Goal: Communication & Community: Answer question/provide support

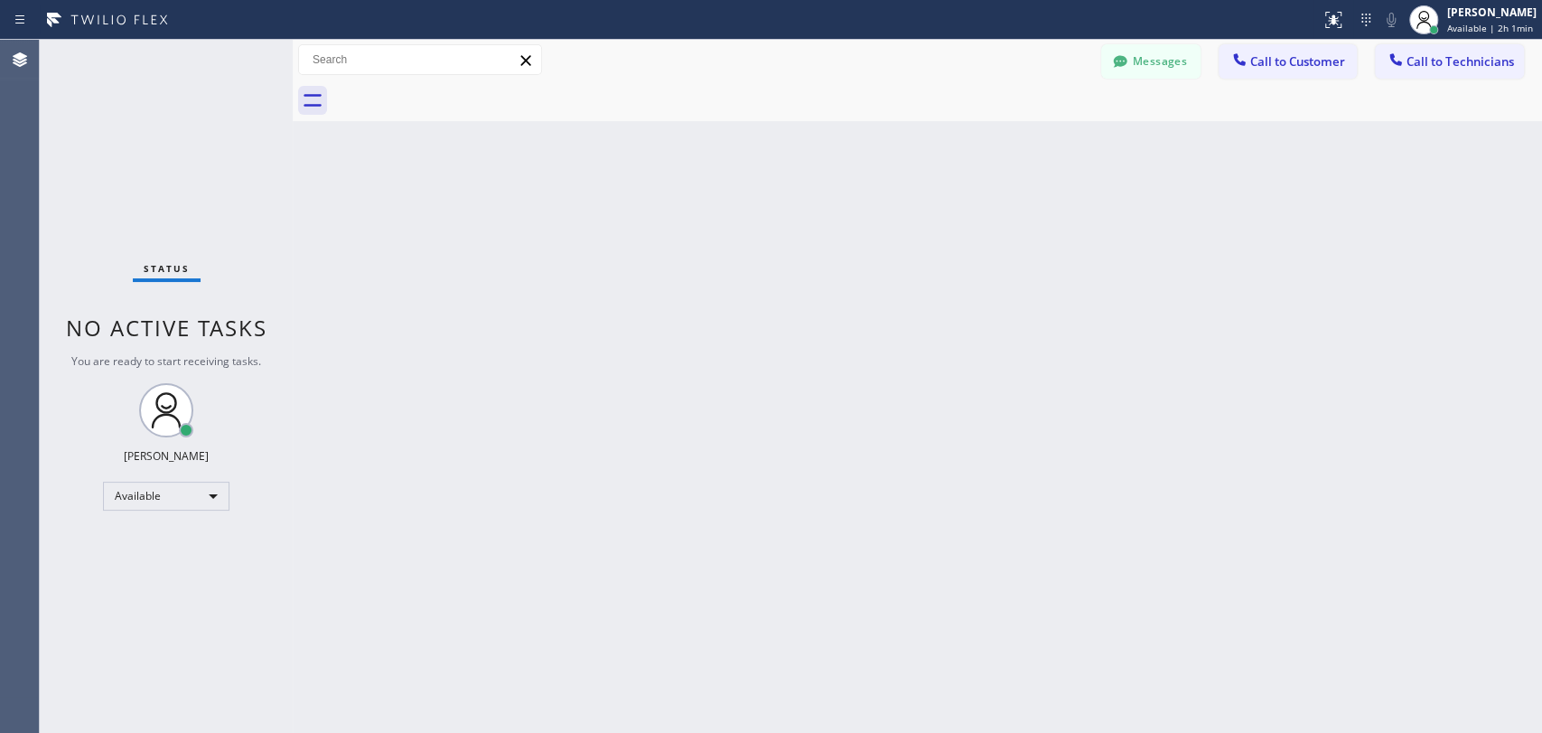
scroll to position [8240, 0]
click at [1444, 125] on div "Back to Dashboard Change Sender ID Customers Technicians TL [PERSON_NAME] Lead …" at bounding box center [917, 386] width 1249 height 693
click at [1451, 71] on button "Call to Technicians" at bounding box center [1449, 61] width 149 height 34
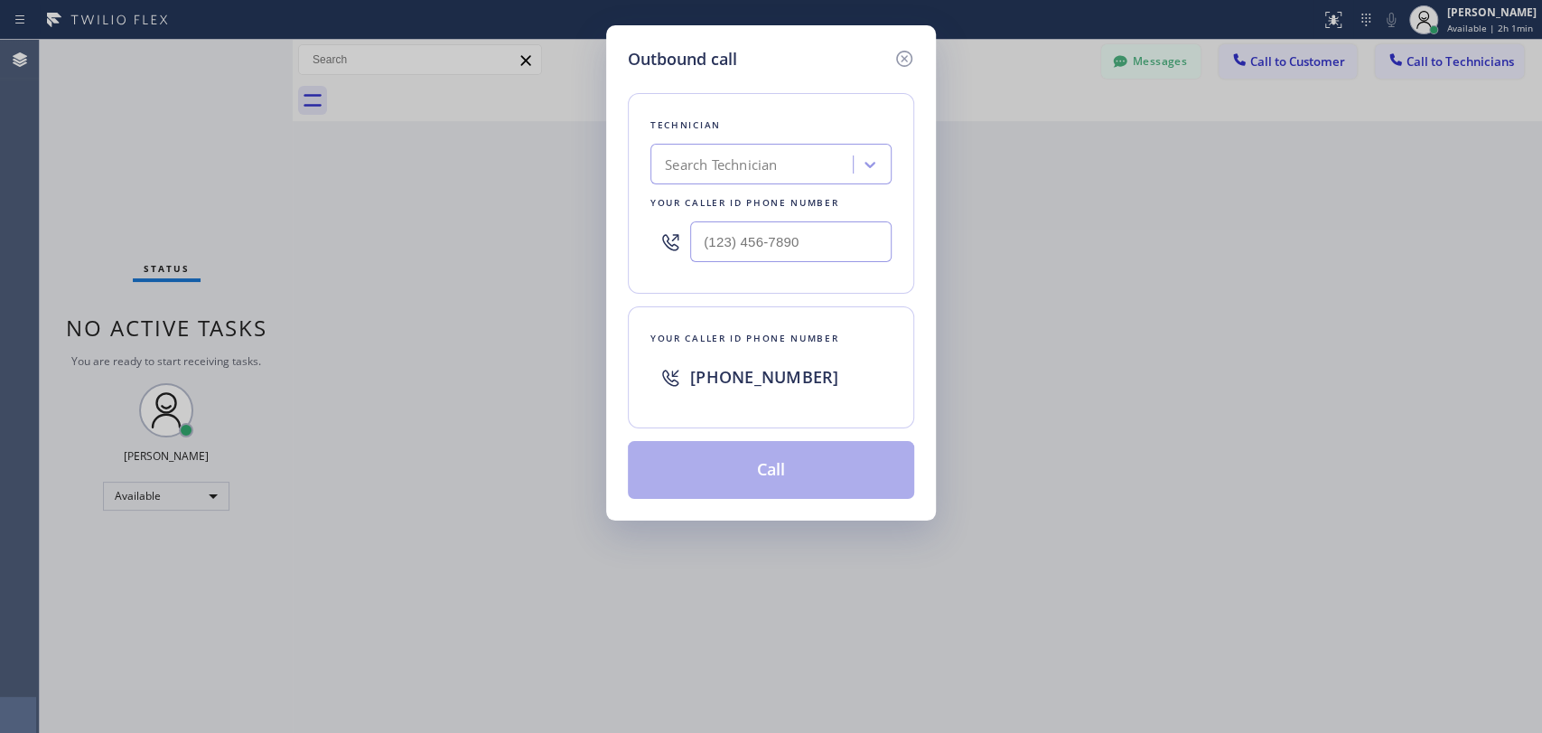
click at [801, 168] on div "Search Technician" at bounding box center [754, 165] width 197 height 32
type input "sha"
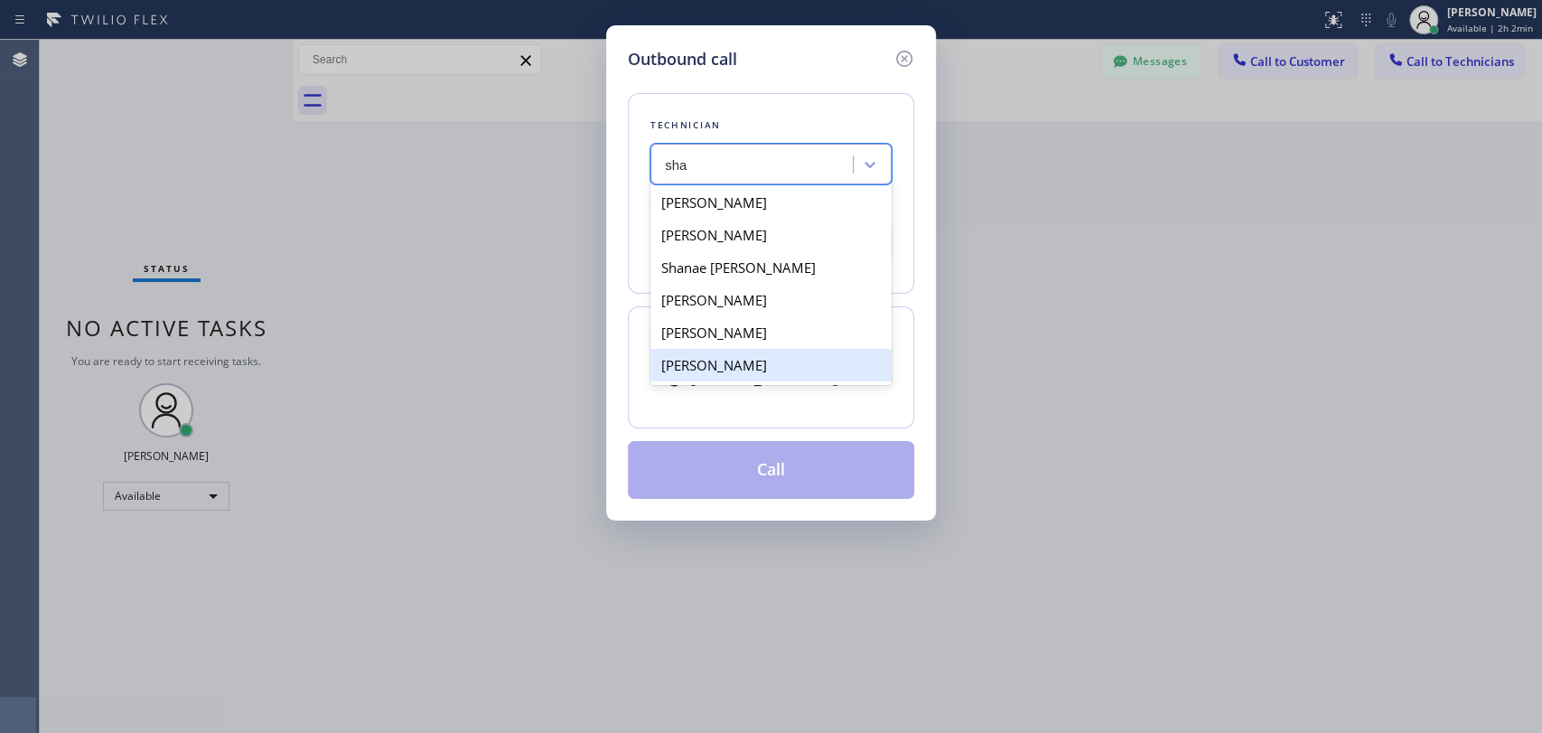
click at [752, 360] on div "[PERSON_NAME]" at bounding box center [770, 365] width 241 height 33
type input "[PHONE_NUMBER]"
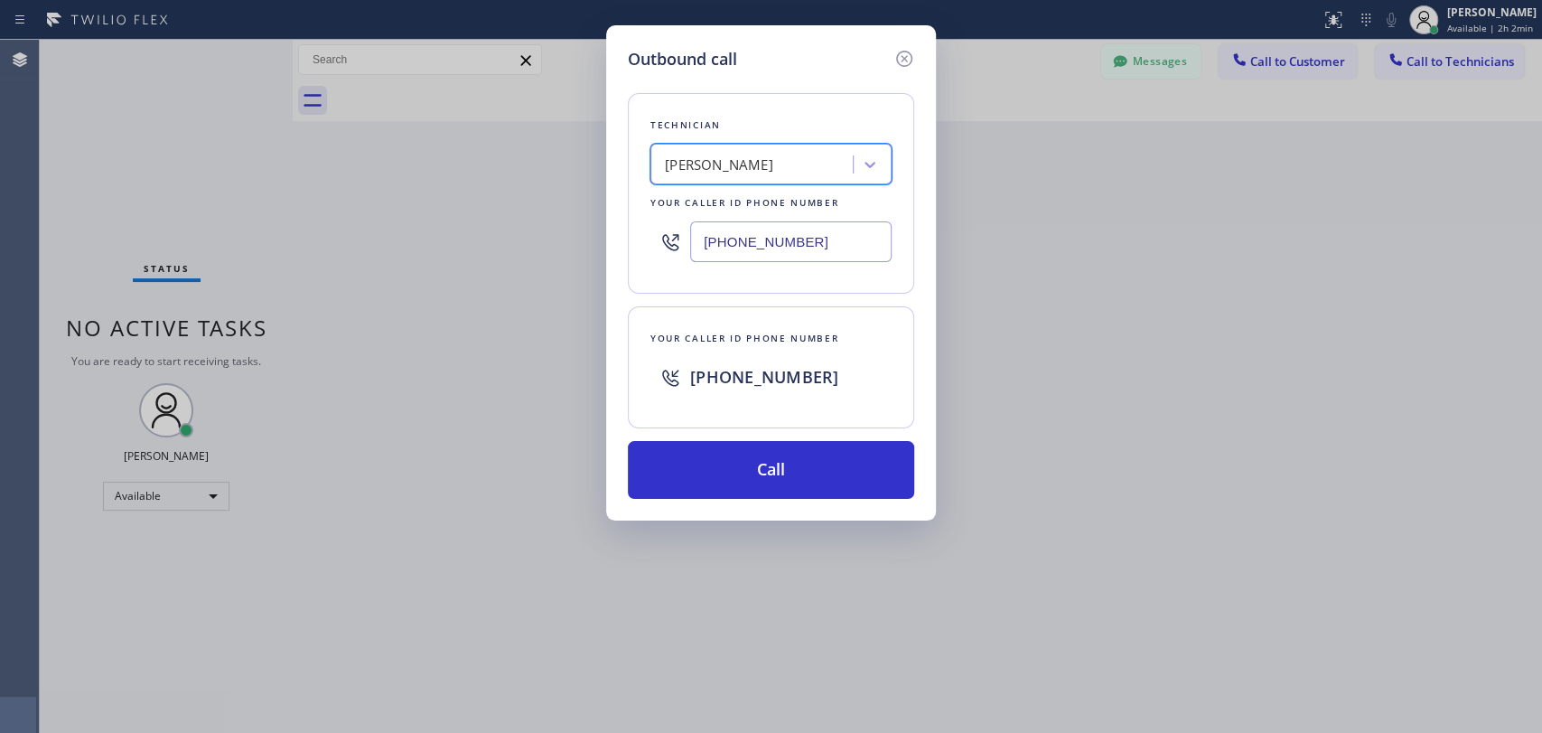
drag, startPoint x: 803, startPoint y: 483, endPoint x: 843, endPoint y: 515, distance: 50.8
click at [803, 481] on button "Call" at bounding box center [771, 470] width 286 height 58
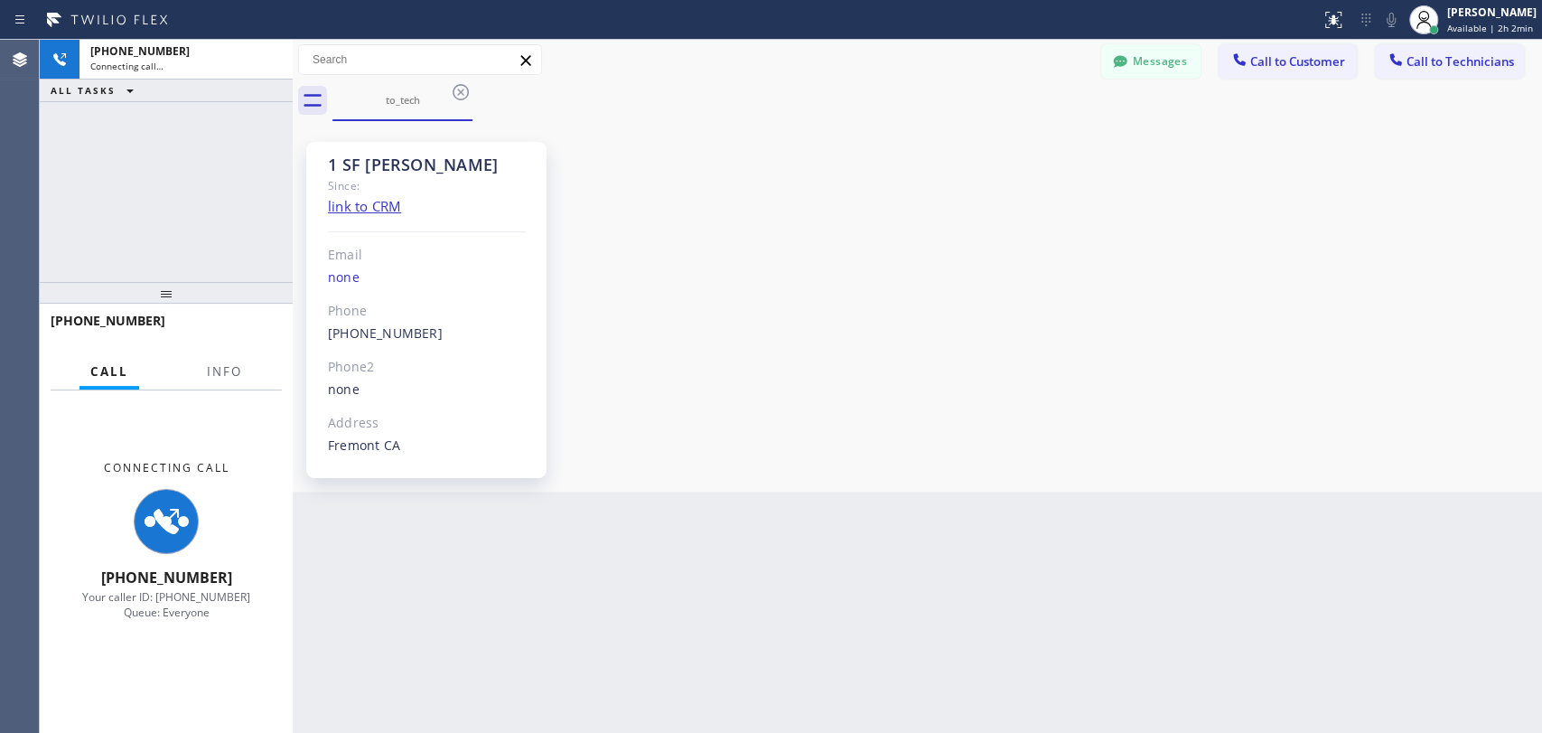
scroll to position [103, 0]
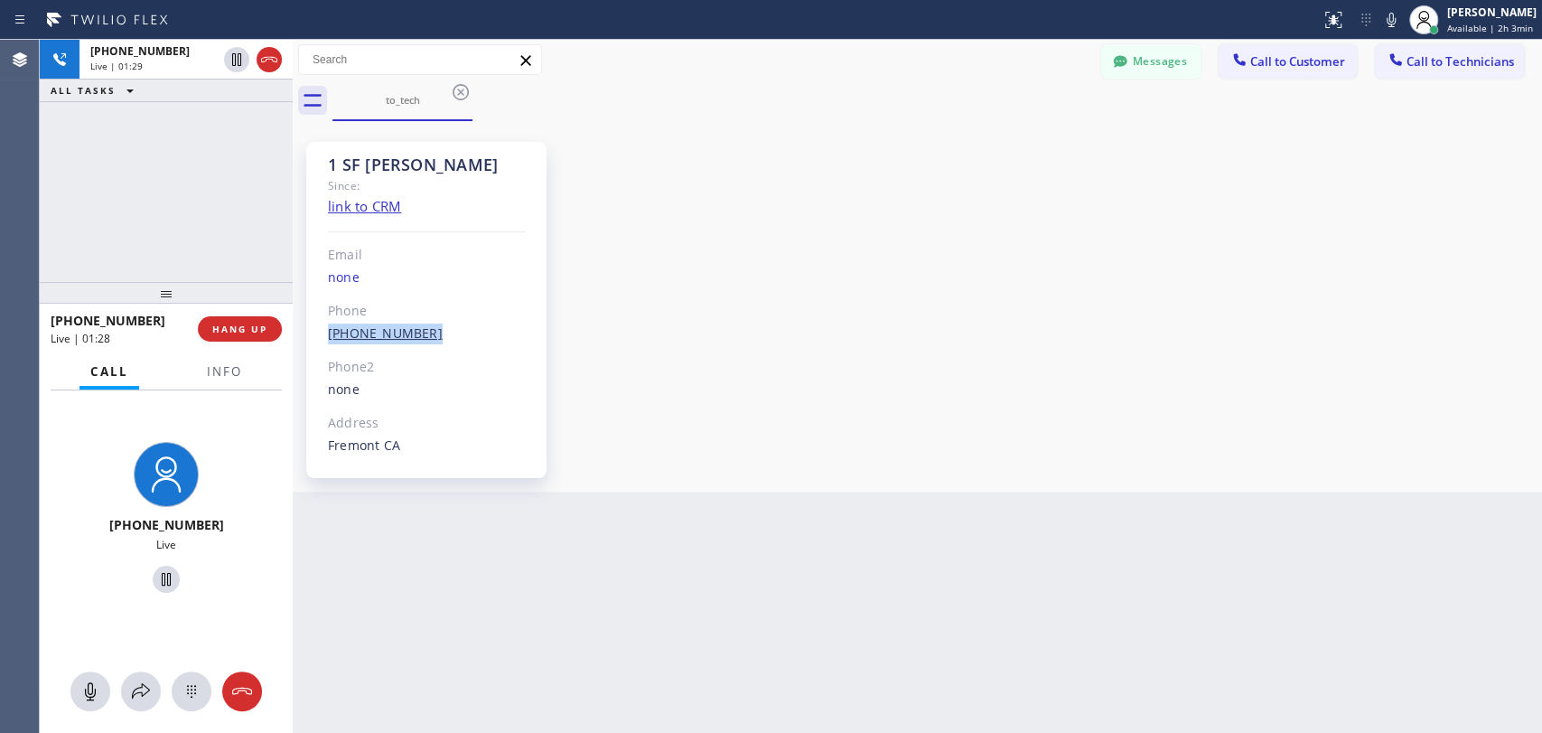
drag, startPoint x: 448, startPoint y: 341, endPoint x: 329, endPoint y: 334, distance: 119.4
click at [329, 334] on div "[PHONE_NUMBER] Outbound call Technician [PERSON_NAME] Ariyaee Your caller id ph…" at bounding box center [427, 333] width 198 height 21
copy link "[PHONE_NUMBER]"
click at [1362, 322] on div "1 SF [PERSON_NAME] Since: link to CRM Email none Phone [PHONE_NUMBER] Outbound …" at bounding box center [917, 306] width 1240 height 361
click at [222, 245] on div "[PHONE_NUMBER] Live | 05:26 ALL TASKS ALL TASKS ACTIVE TASKS TASKS IN WRAP UP" at bounding box center [166, 161] width 253 height 242
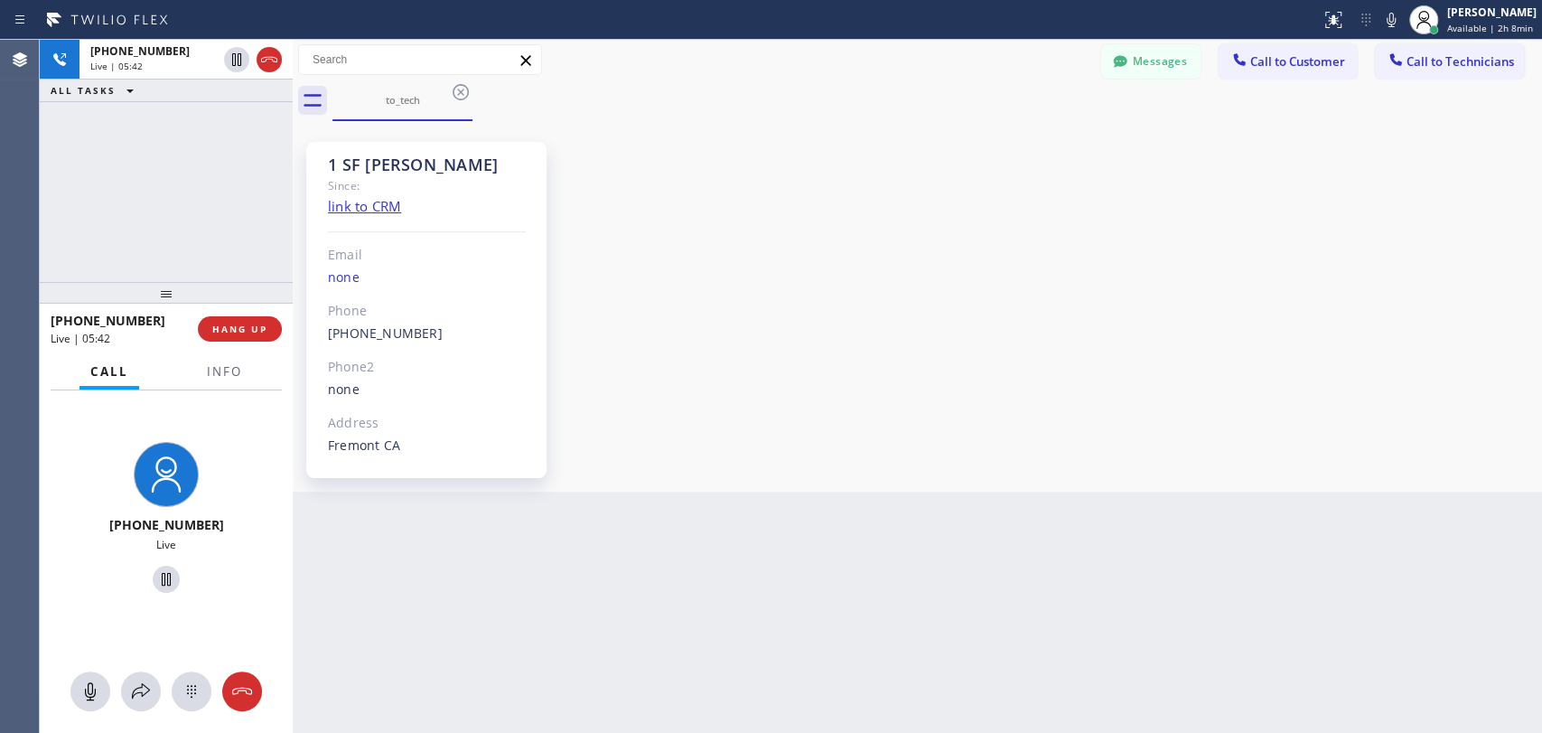
click at [1377, 370] on div "1 SF [PERSON_NAME] Since: link to CRM Email none Phone [PHONE_NUMBER] Outbound …" at bounding box center [917, 306] width 1240 height 361
click at [262, 213] on div "[PHONE_NUMBER] Live | 05:43 ALL TASKS ALL TASKS ACTIVE TASKS TASKS IN WRAP UP" at bounding box center [166, 161] width 253 height 242
click at [253, 330] on span "HANG UP" at bounding box center [239, 328] width 55 height 13
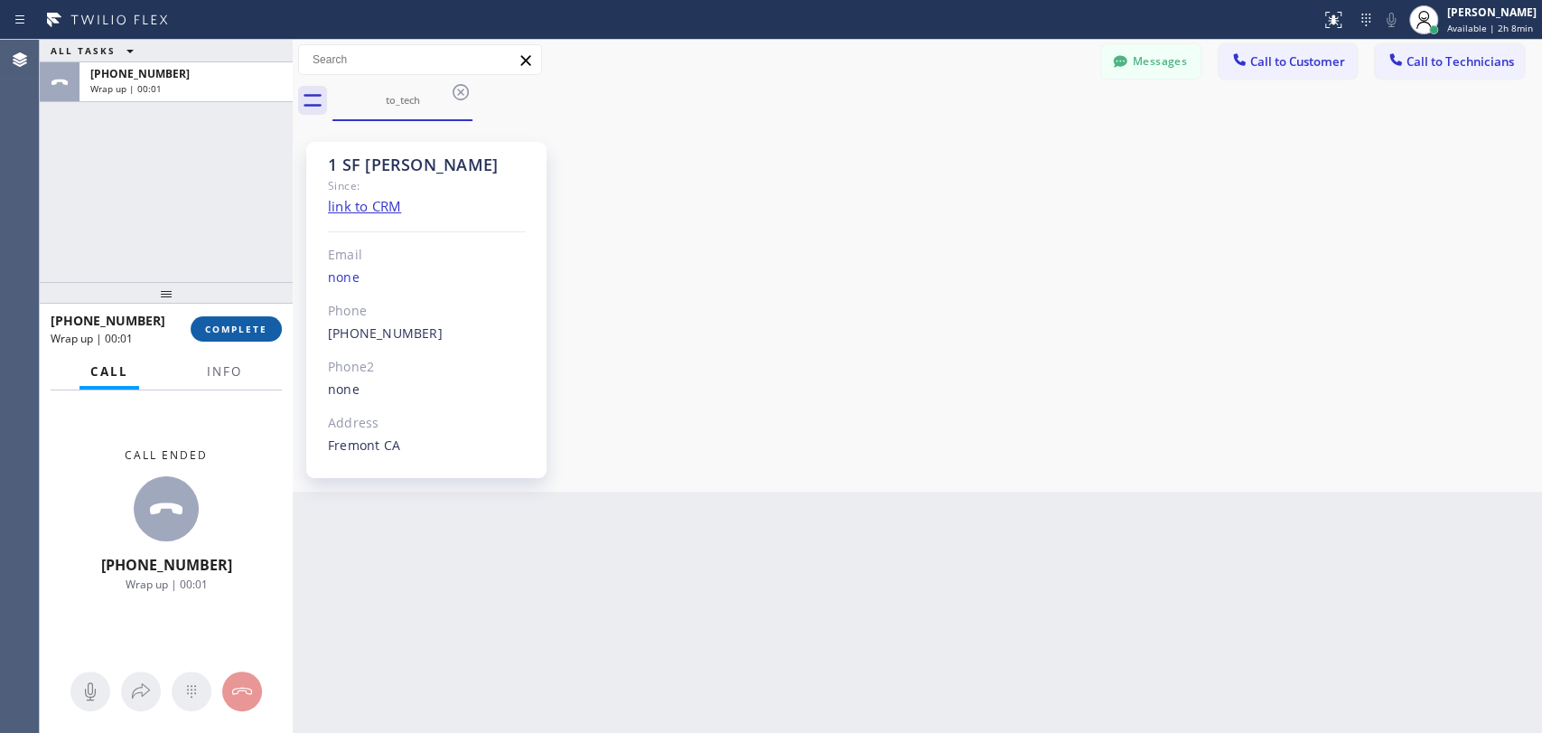
click at [248, 322] on button "COMPLETE" at bounding box center [236, 328] width 91 height 25
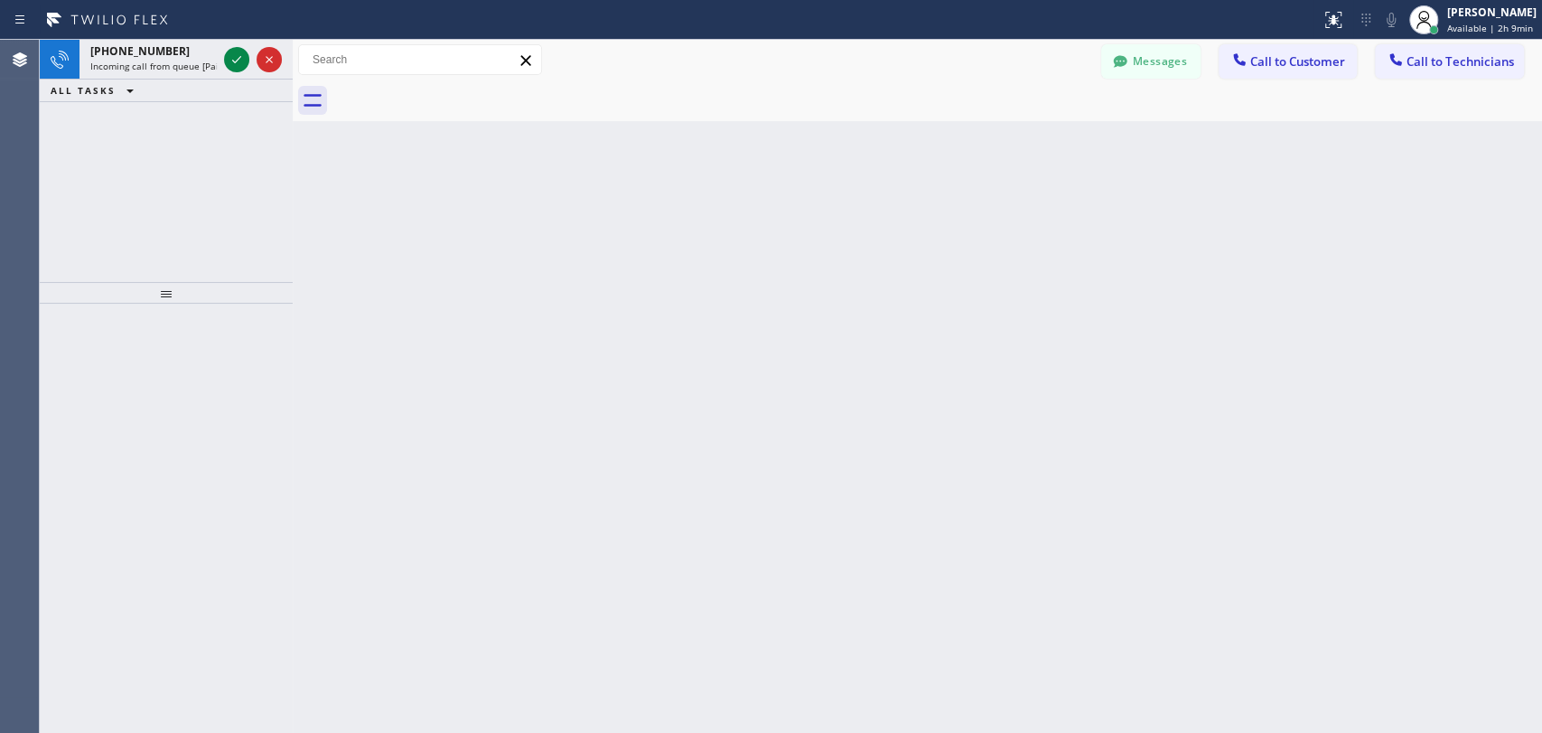
click at [1424, 333] on div "Back to Dashboard Change Sender ID Customers Technicians TL [PERSON_NAME] Lead …" at bounding box center [917, 386] width 1249 height 693
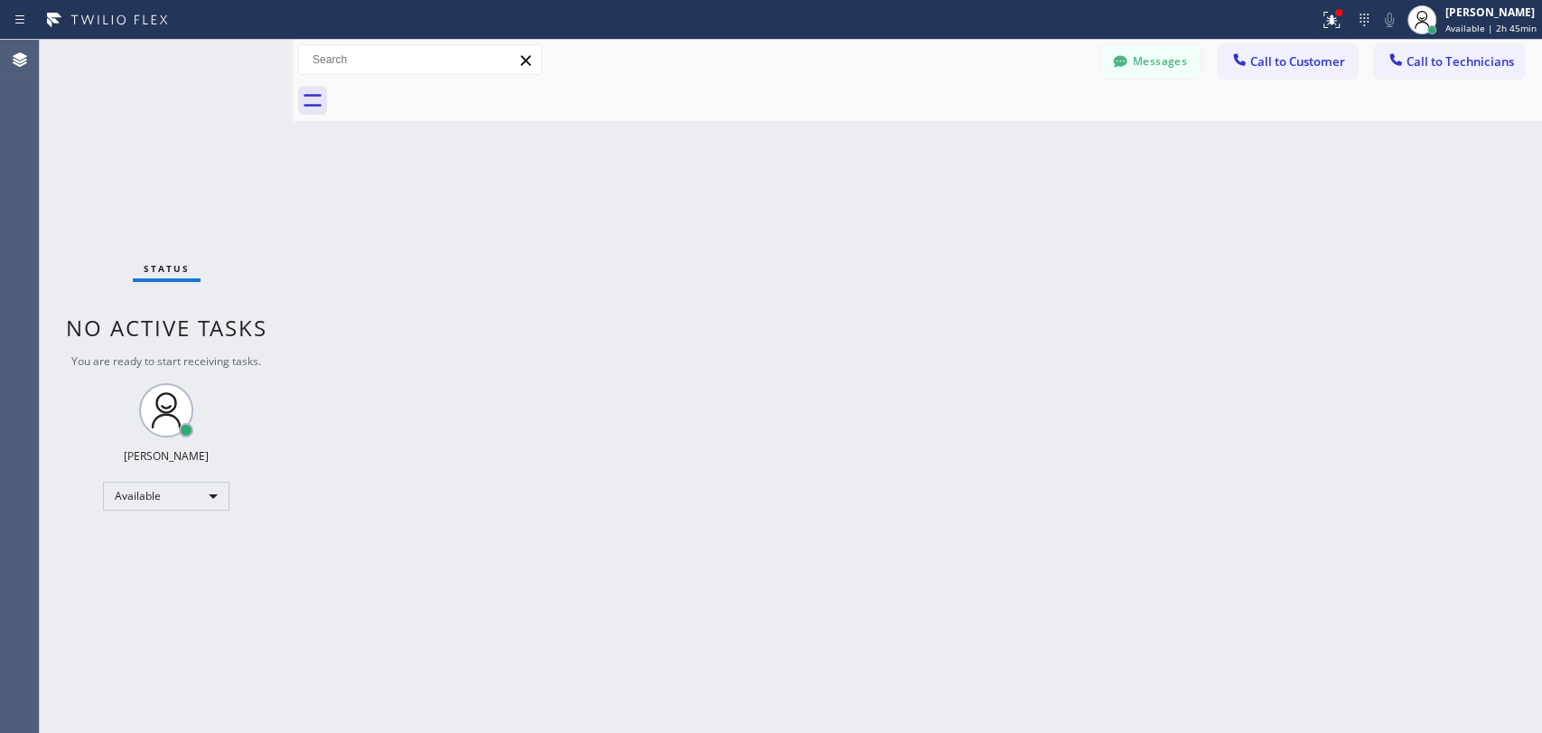
click at [1438, 58] on span "Call to Technicians" at bounding box center [1459, 61] width 107 height 16
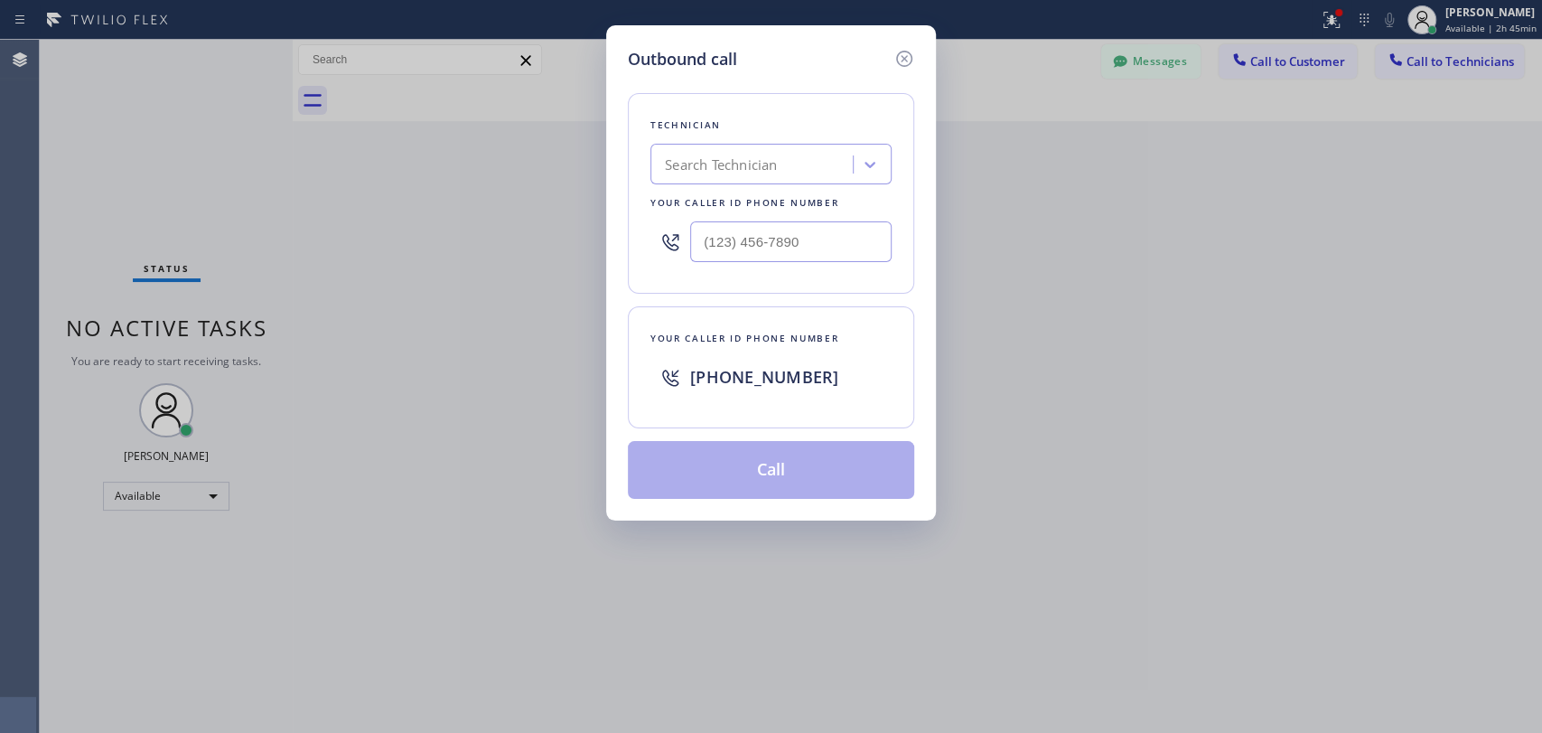
click at [836, 154] on div "Search Technician" at bounding box center [754, 165] width 197 height 32
type input "serg"
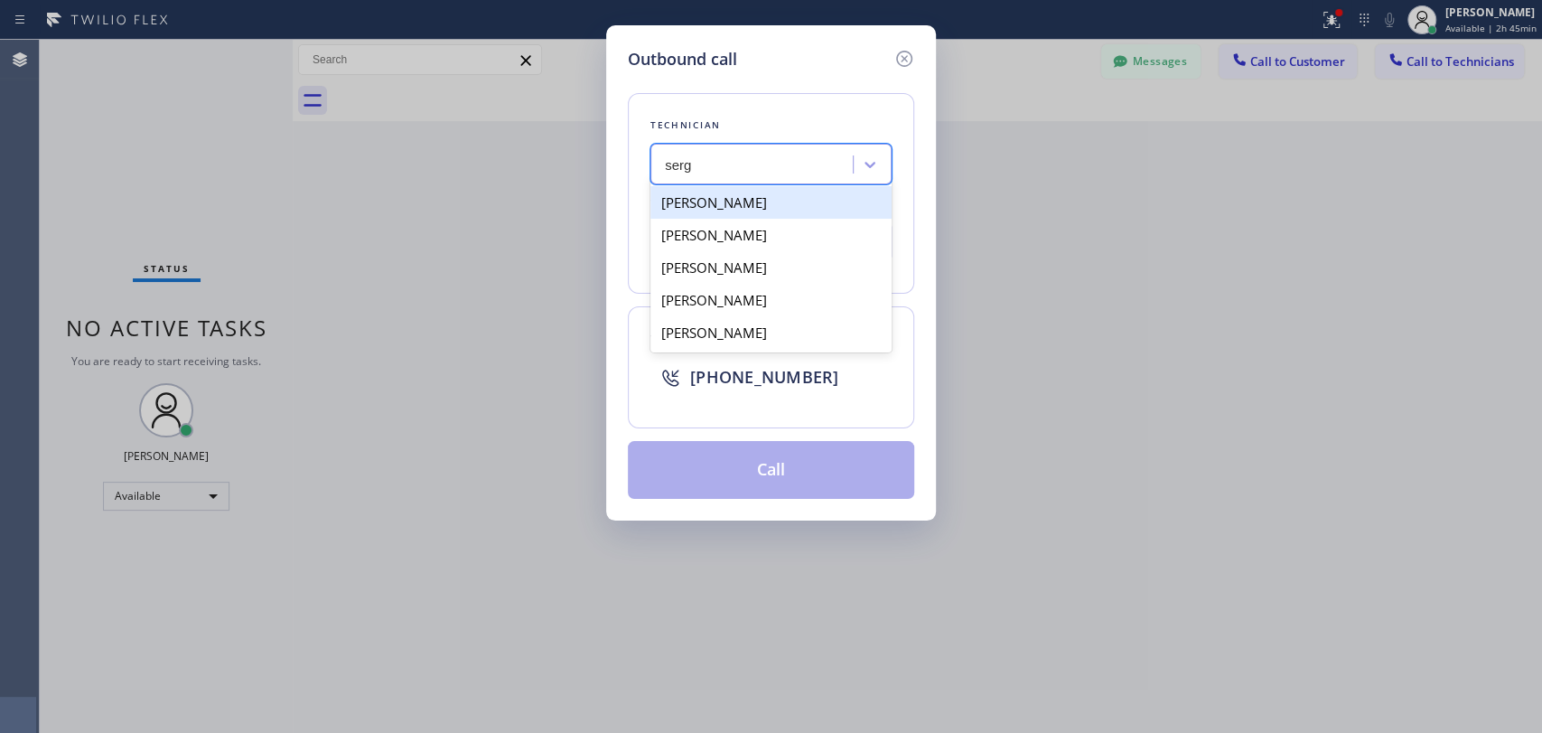
click at [767, 201] on div "[PERSON_NAME]" at bounding box center [770, 202] width 241 height 33
type input "(323) 304-1325"
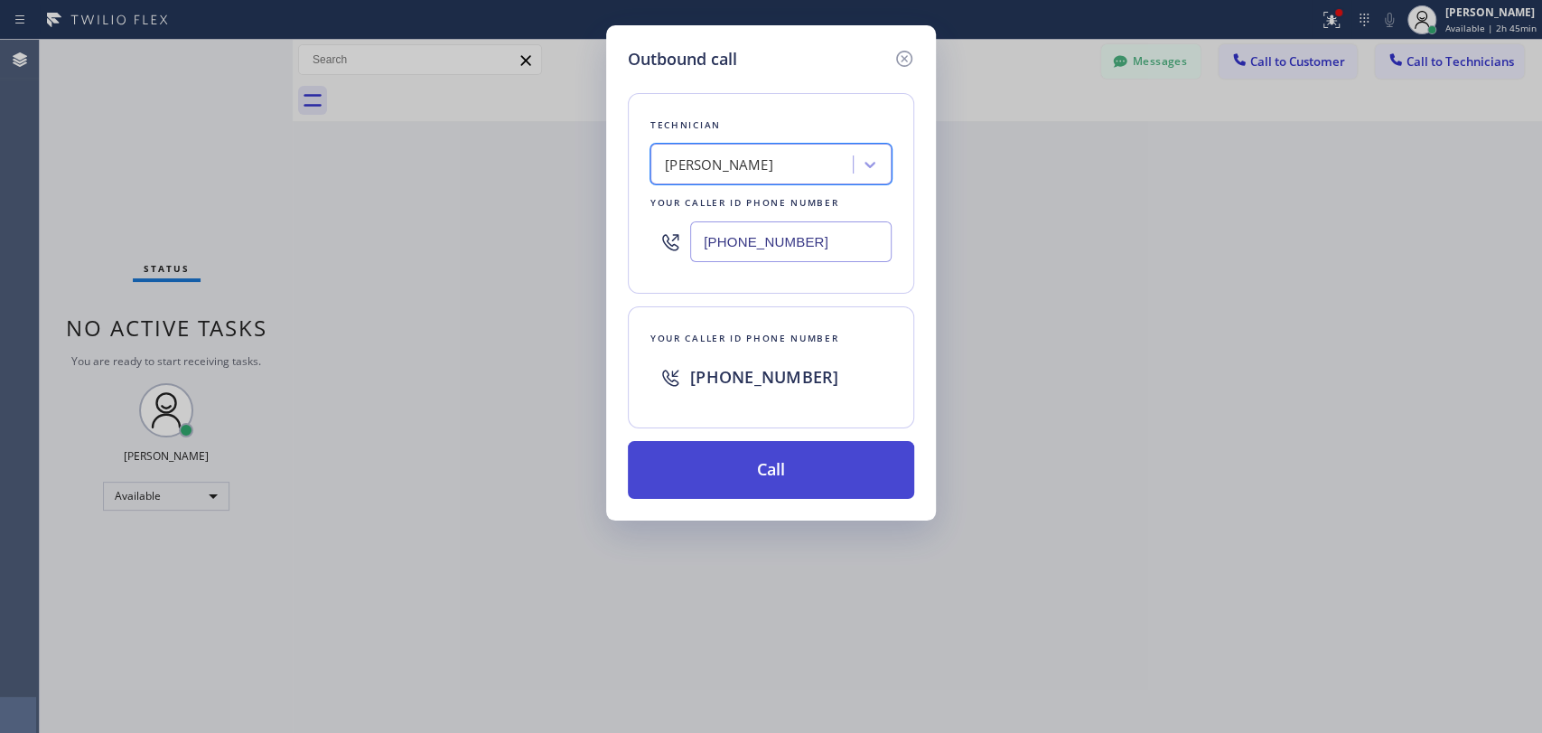
click at [773, 472] on button "Call" at bounding box center [771, 470] width 286 height 58
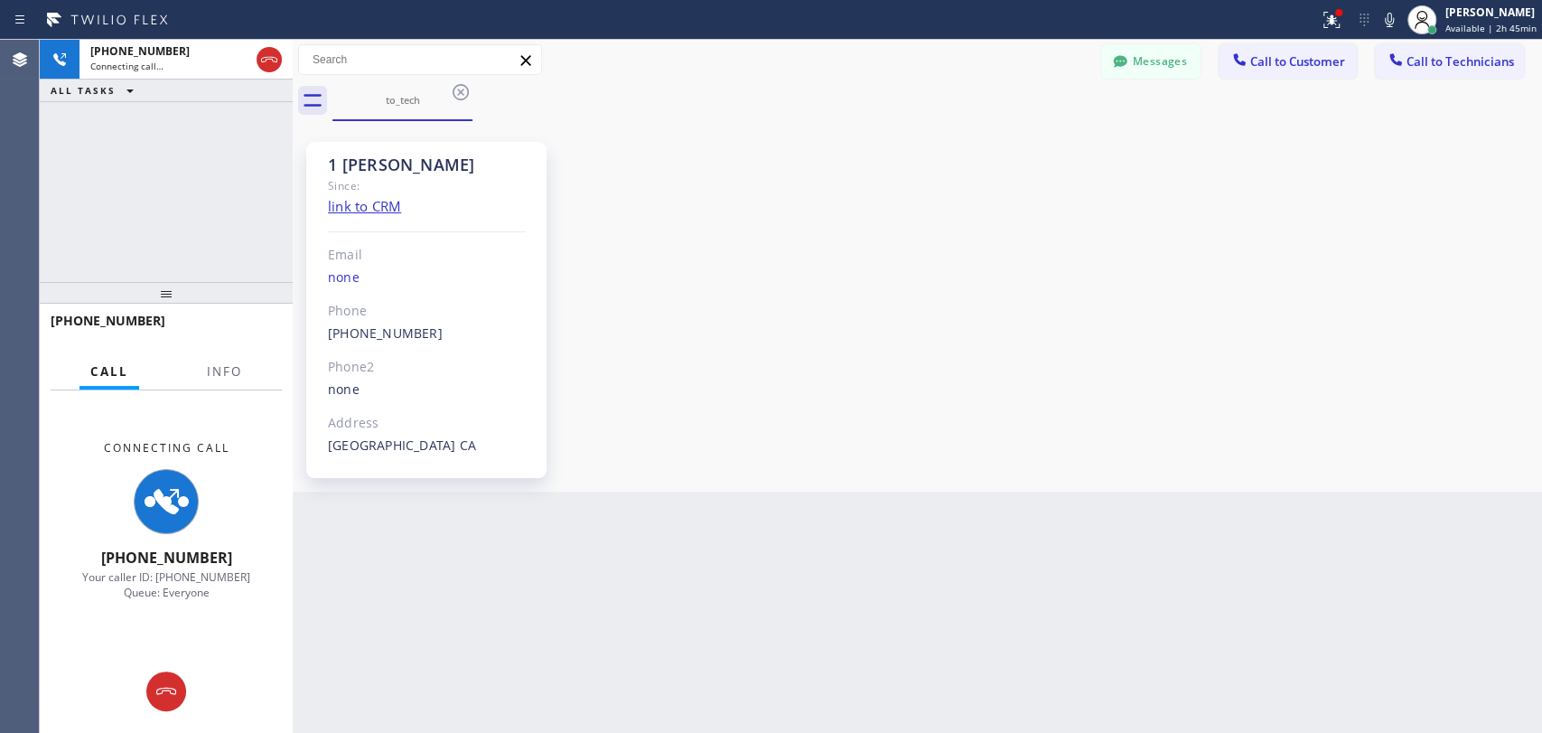
click at [1386, 341] on div "1 Sergey Since: link to CRM Email none Phone (323) 304-1325 Outbound call Techn…" at bounding box center [917, 306] width 1240 height 361
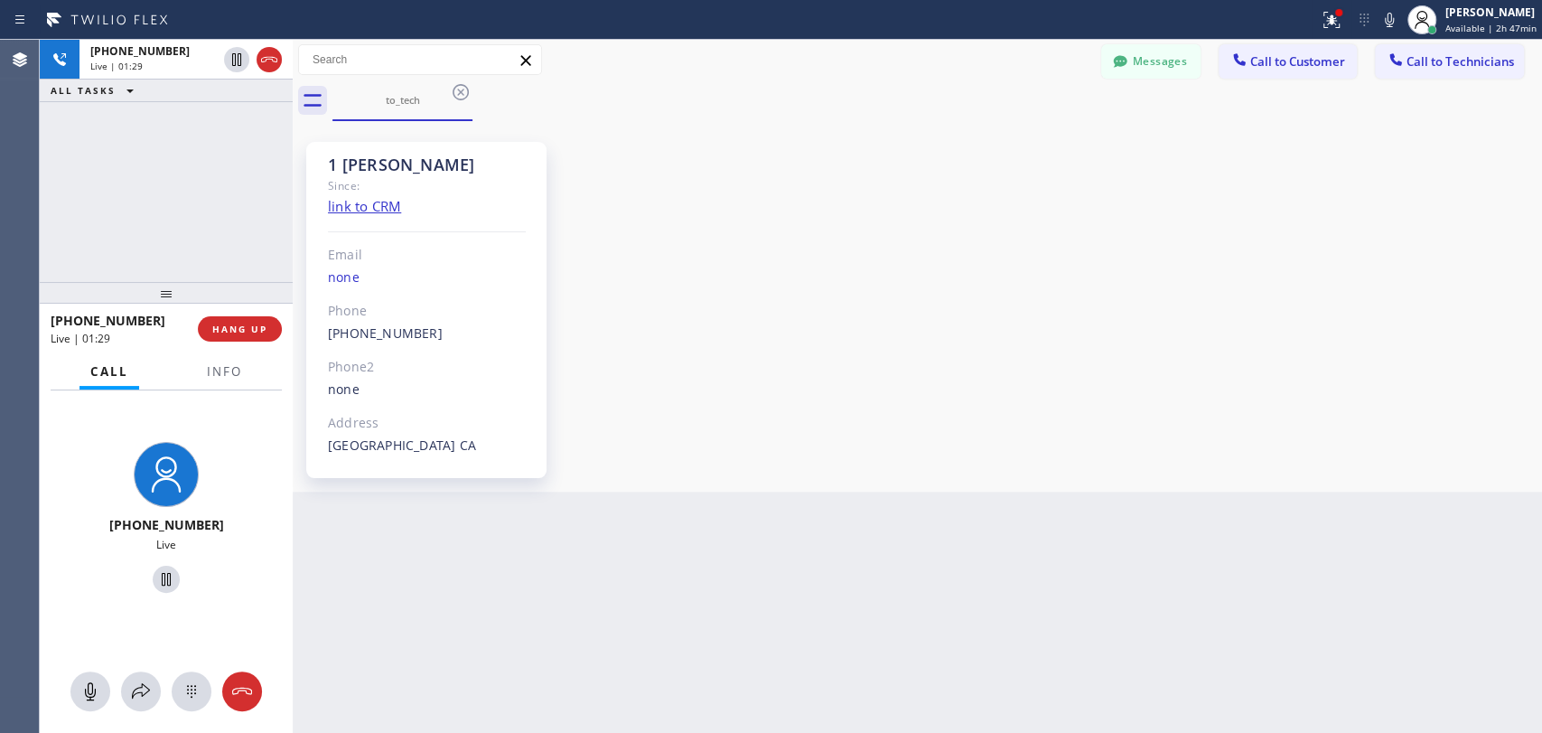
click at [1424, 342] on div "1 Sergey Since: link to CRM Email none Phone (323) 304-1325 Outbound call Techn…" at bounding box center [917, 306] width 1240 height 361
click at [1442, 329] on div "1 Sergey Since: link to CRM Email none Phone (323) 304-1325 Outbound call Techn…" at bounding box center [917, 306] width 1240 height 361
click at [202, 257] on div "+13233041325 Live | 02:07 ALL TASKS ALL TASKS ACTIVE TASKS TASKS IN WRAP UP" at bounding box center [166, 161] width 253 height 242
click at [255, 326] on span "HANG UP" at bounding box center [239, 328] width 55 height 13
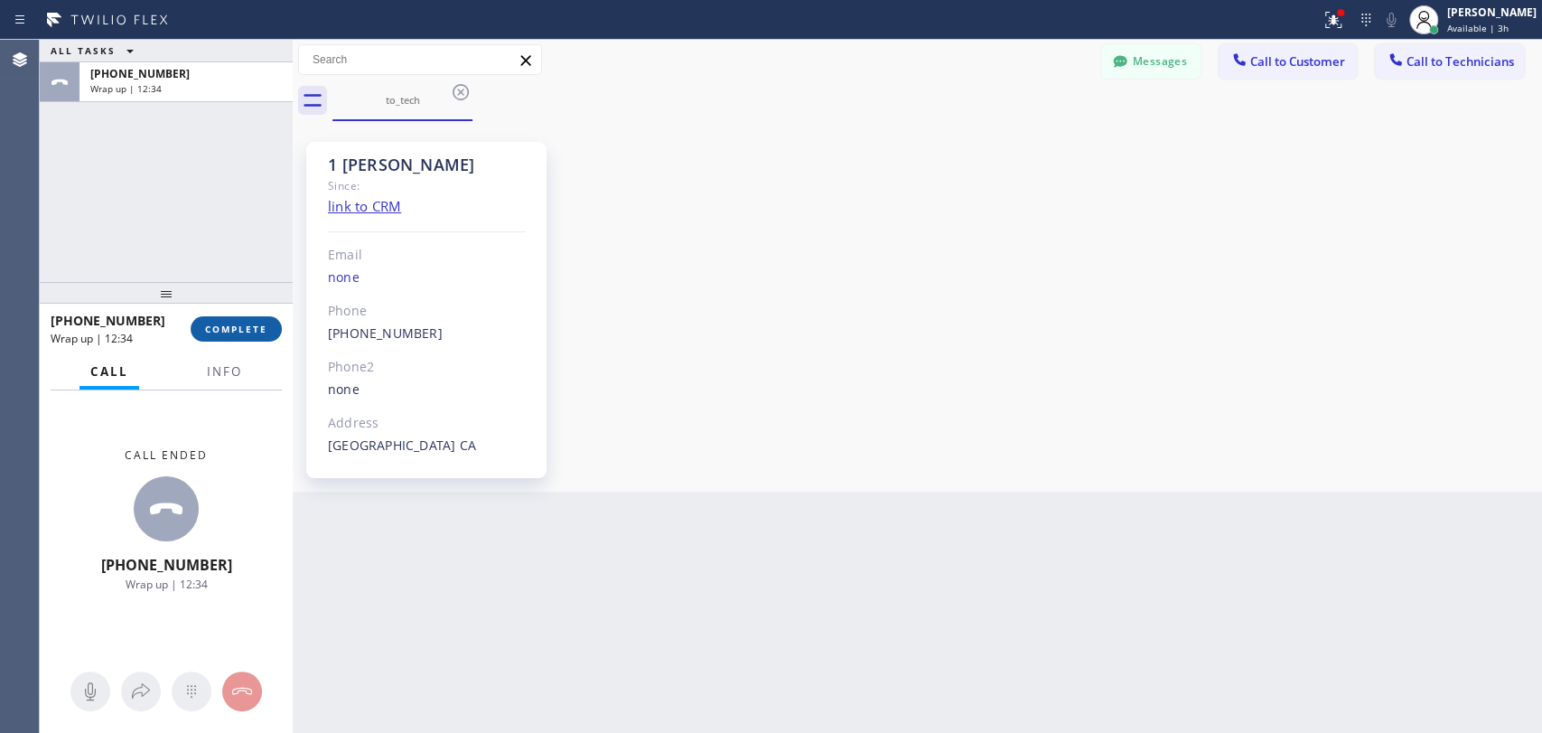
click at [227, 323] on span "COMPLETE" at bounding box center [236, 328] width 62 height 13
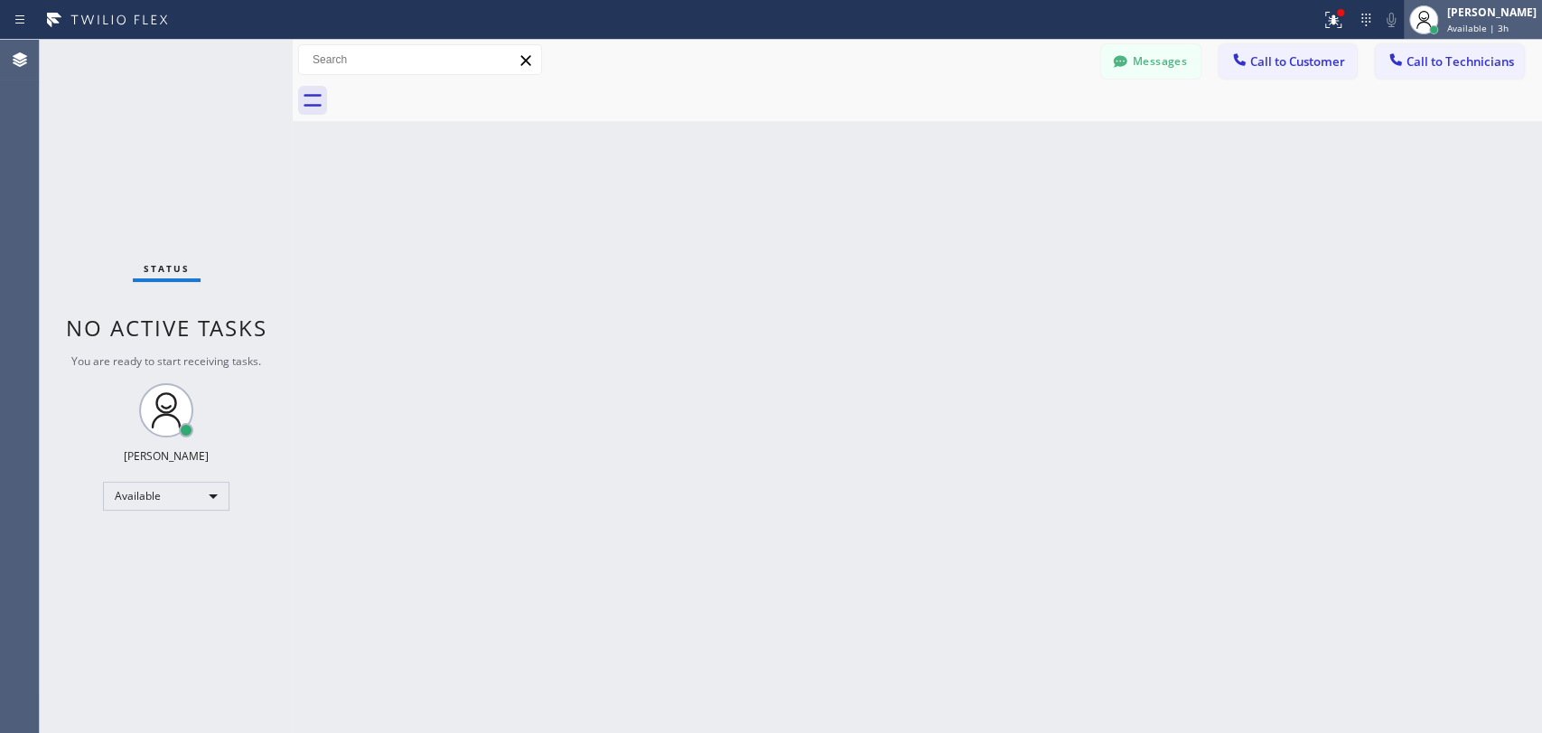
click at [1450, 23] on span "Available | 3h" at bounding box center [1477, 28] width 61 height 13
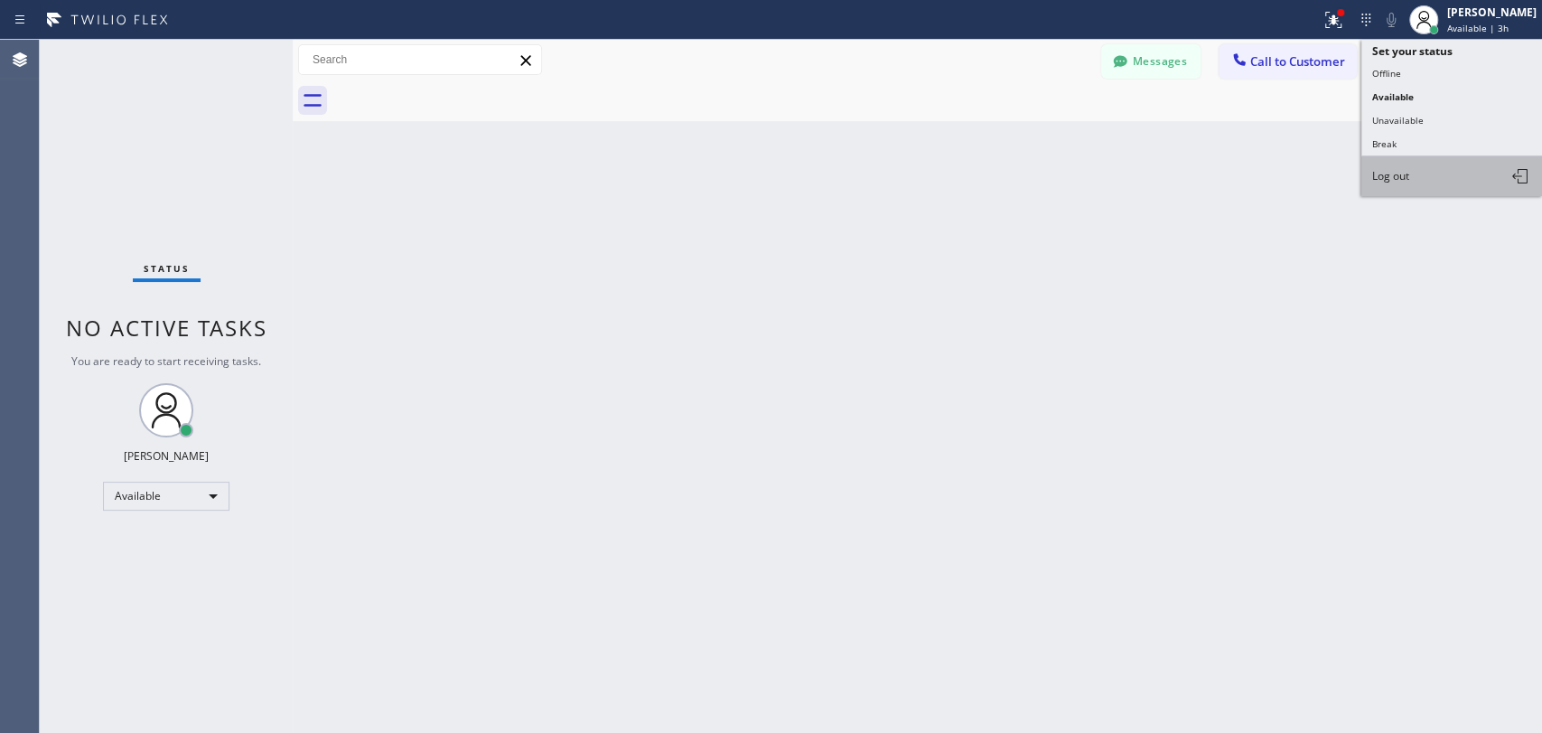
click at [1410, 181] on button "Log out" at bounding box center [1451, 176] width 181 height 40
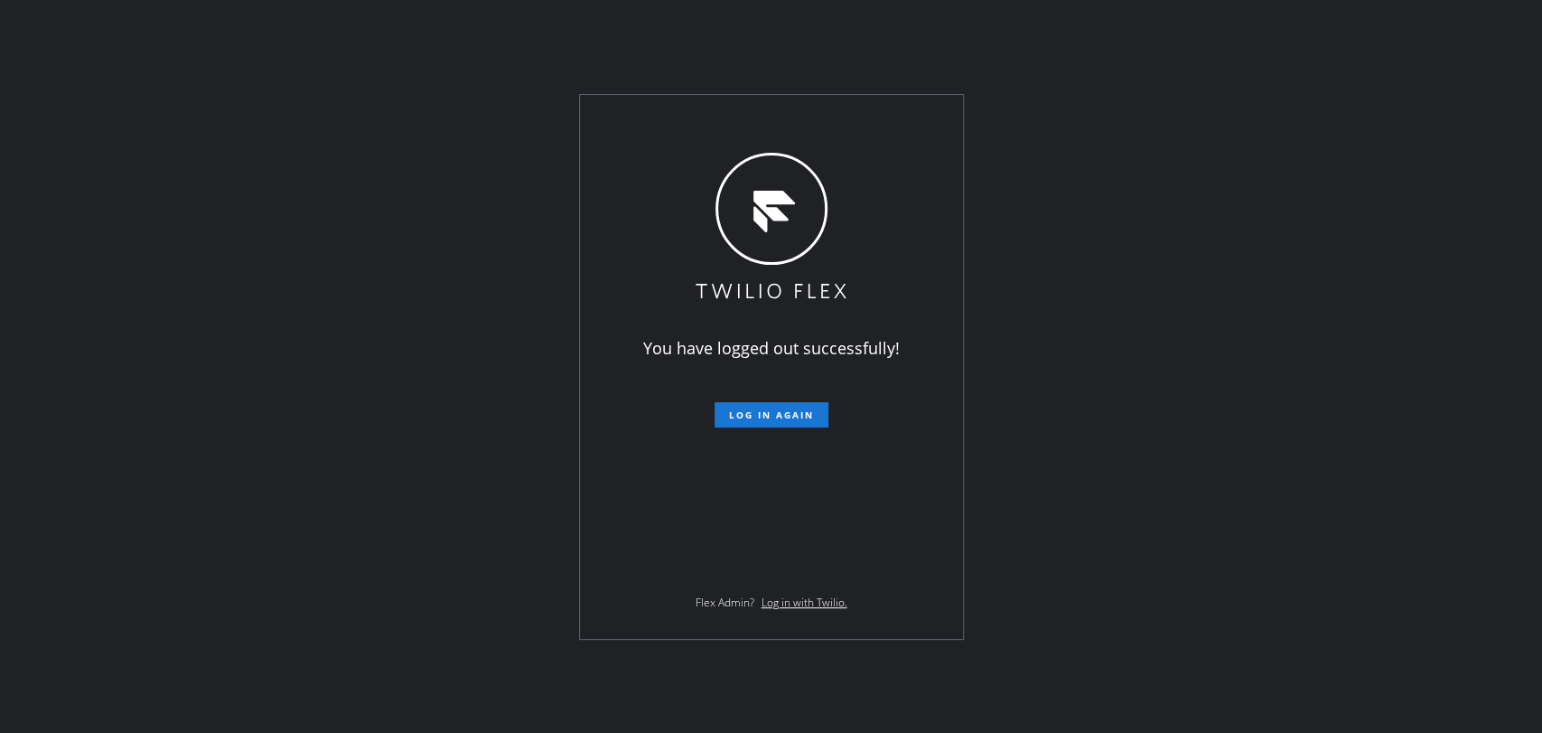
drag, startPoint x: 1359, startPoint y: 304, endPoint x: 1344, endPoint y: 298, distance: 15.4
click at [1359, 304] on div "You have logged out successfully! Log in again Flex Admin? Log in with Twilio." at bounding box center [771, 366] width 1542 height 733
click at [780, 409] on span "Log in again" at bounding box center [771, 414] width 85 height 13
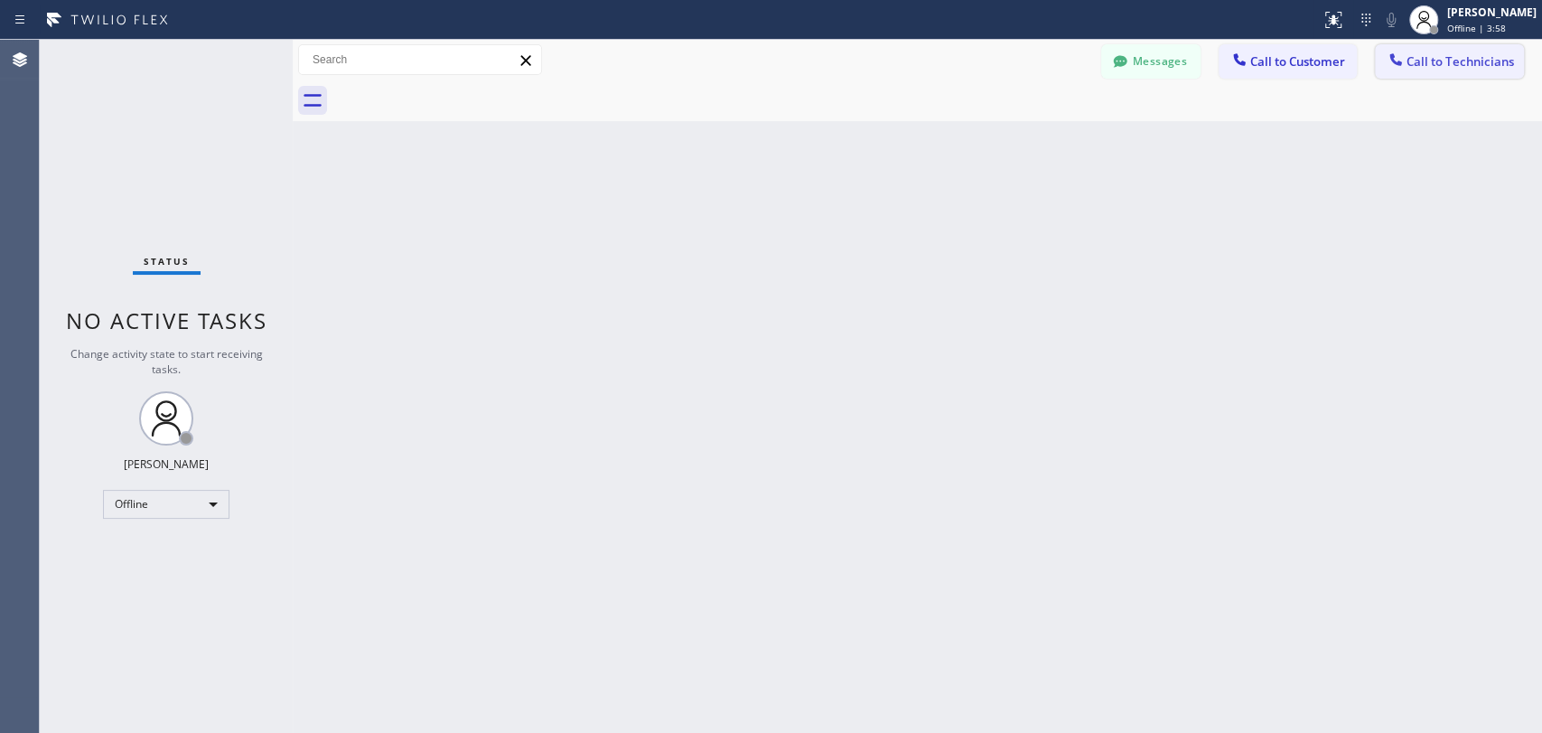
click at [1443, 62] on span "Call to Technicians" at bounding box center [1459, 61] width 107 height 16
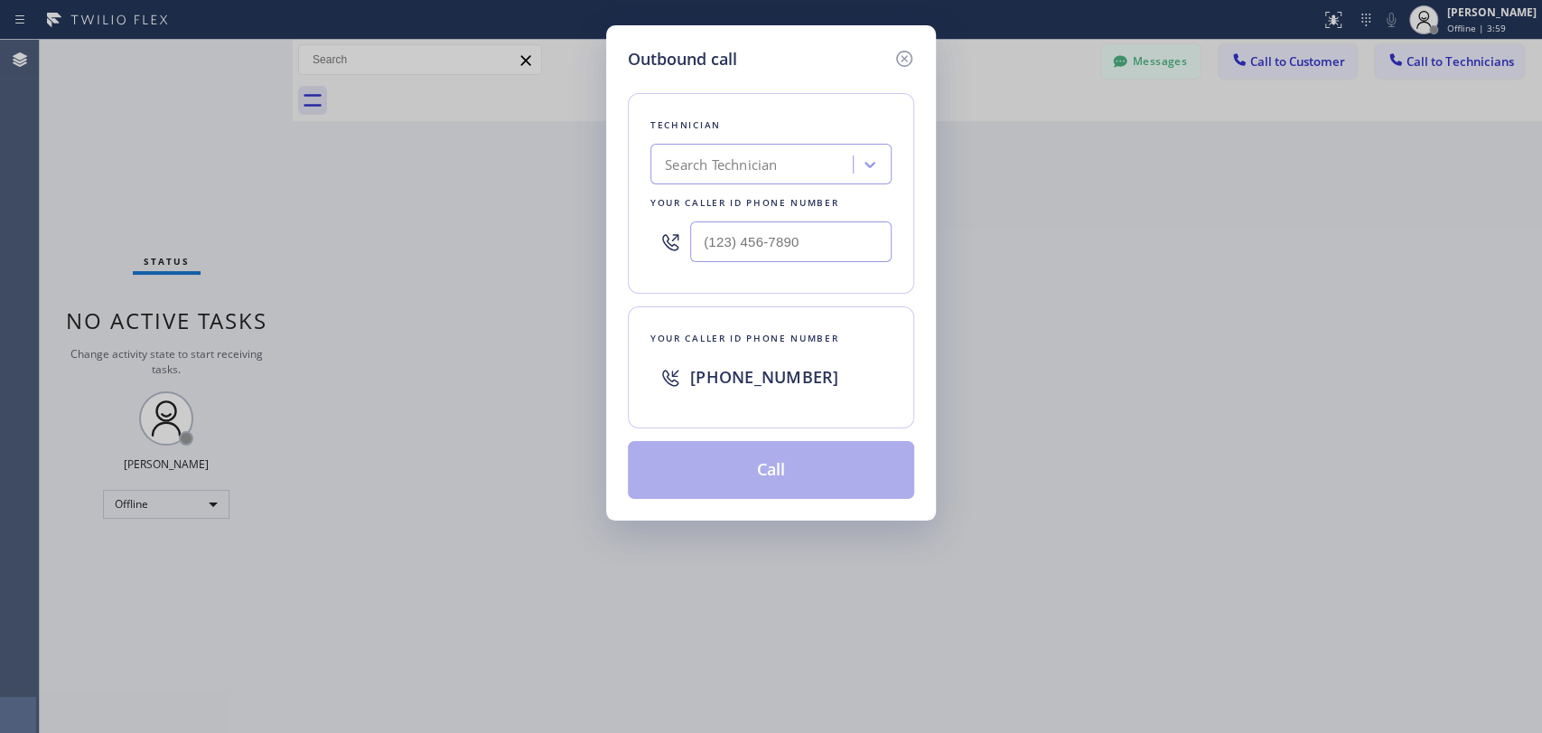
click at [300, 378] on div "Outbound call Technician Search Technician Your caller id phone number Your cal…" at bounding box center [771, 366] width 1542 height 733
click at [893, 58] on icon at bounding box center [904, 59] width 22 height 22
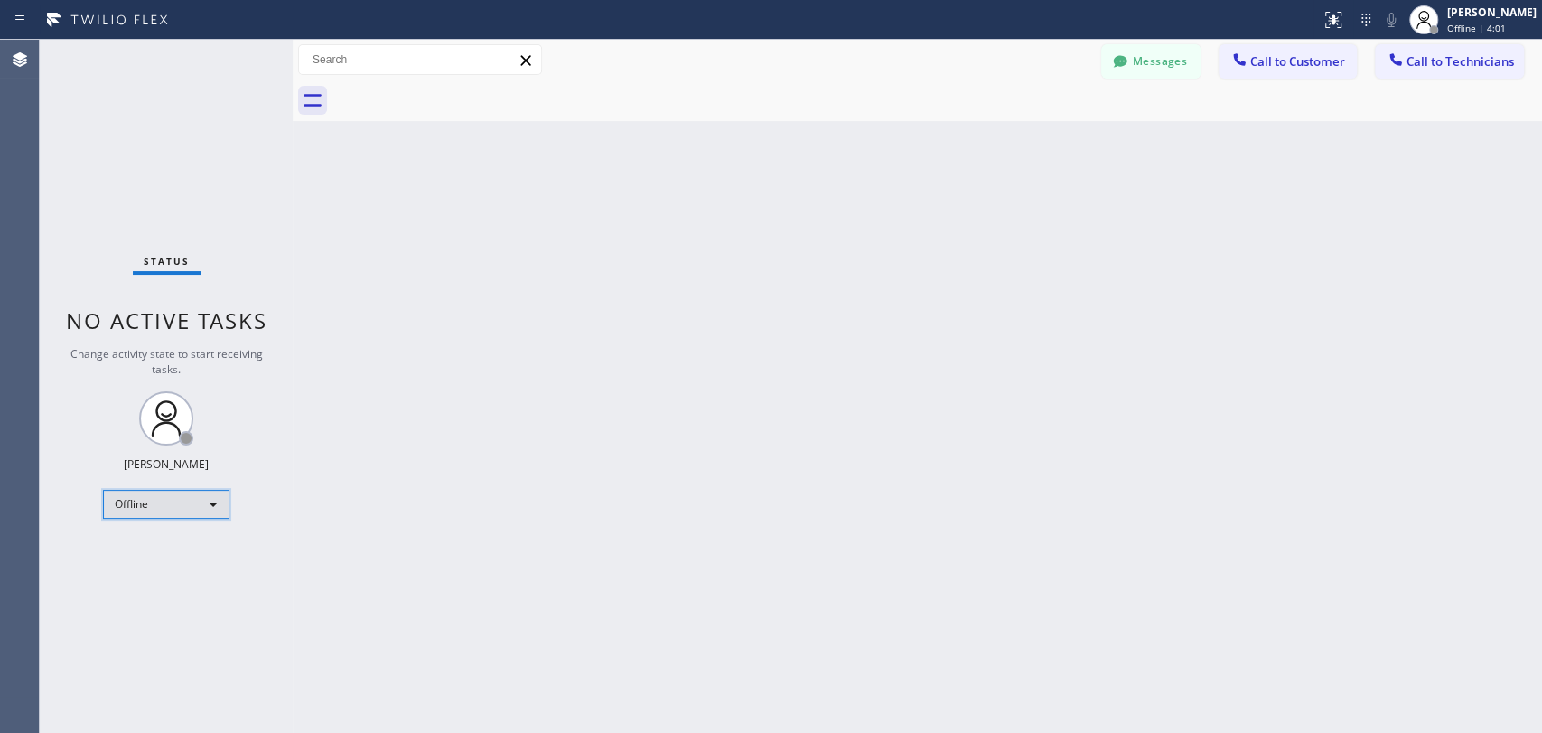
click at [152, 504] on div "Offline" at bounding box center [166, 504] width 126 height 29
click at [185, 563] on li "Unavailable" at bounding box center [165, 572] width 123 height 22
click at [185, 563] on div "Status No active tasks Change activity state to start receiving tasks. Maria Ta…" at bounding box center [166, 386] width 253 height 693
click at [1438, 59] on span "Call to Technicians" at bounding box center [1459, 61] width 107 height 16
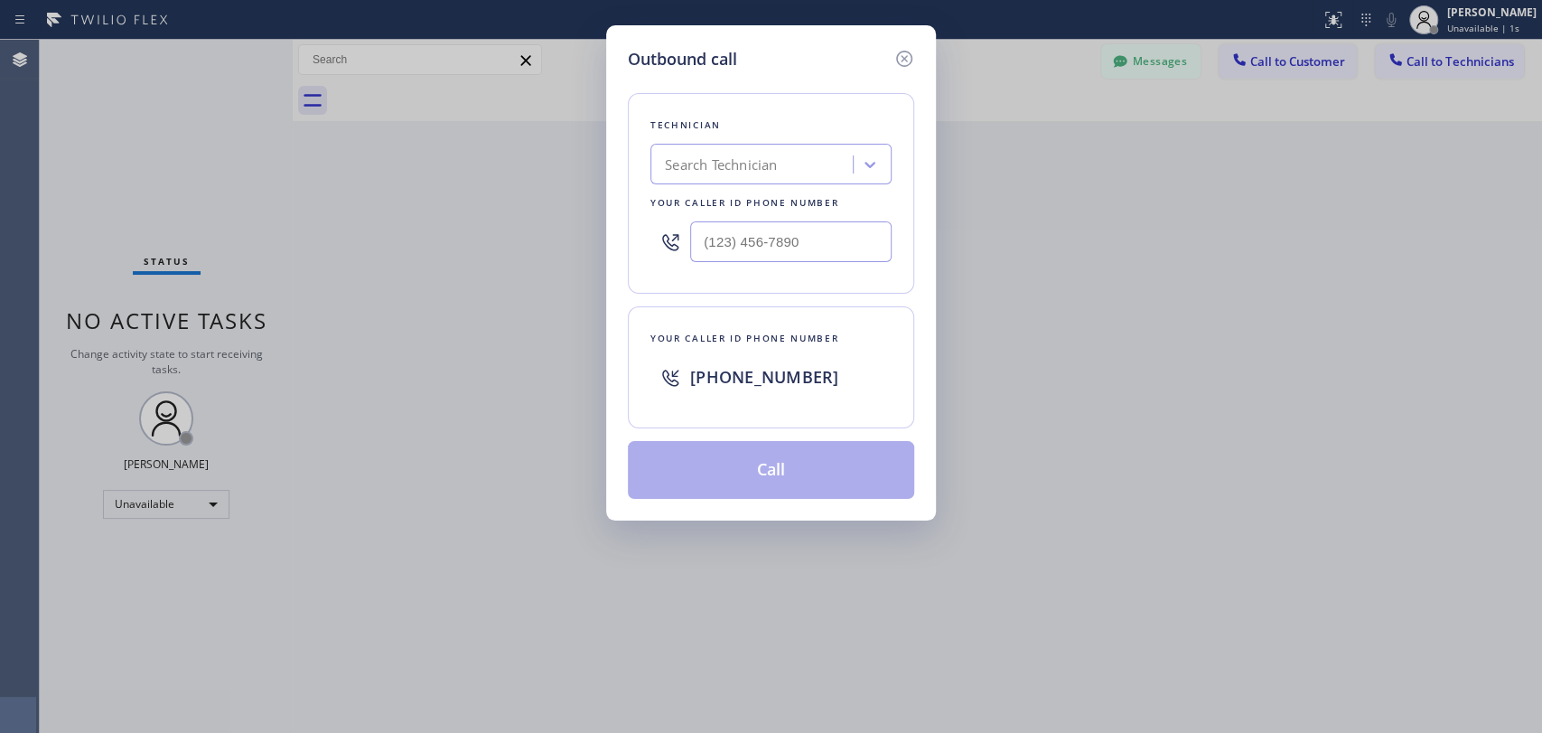
click at [748, 172] on div "Search Technician" at bounding box center [721, 164] width 112 height 21
type input "vadim"
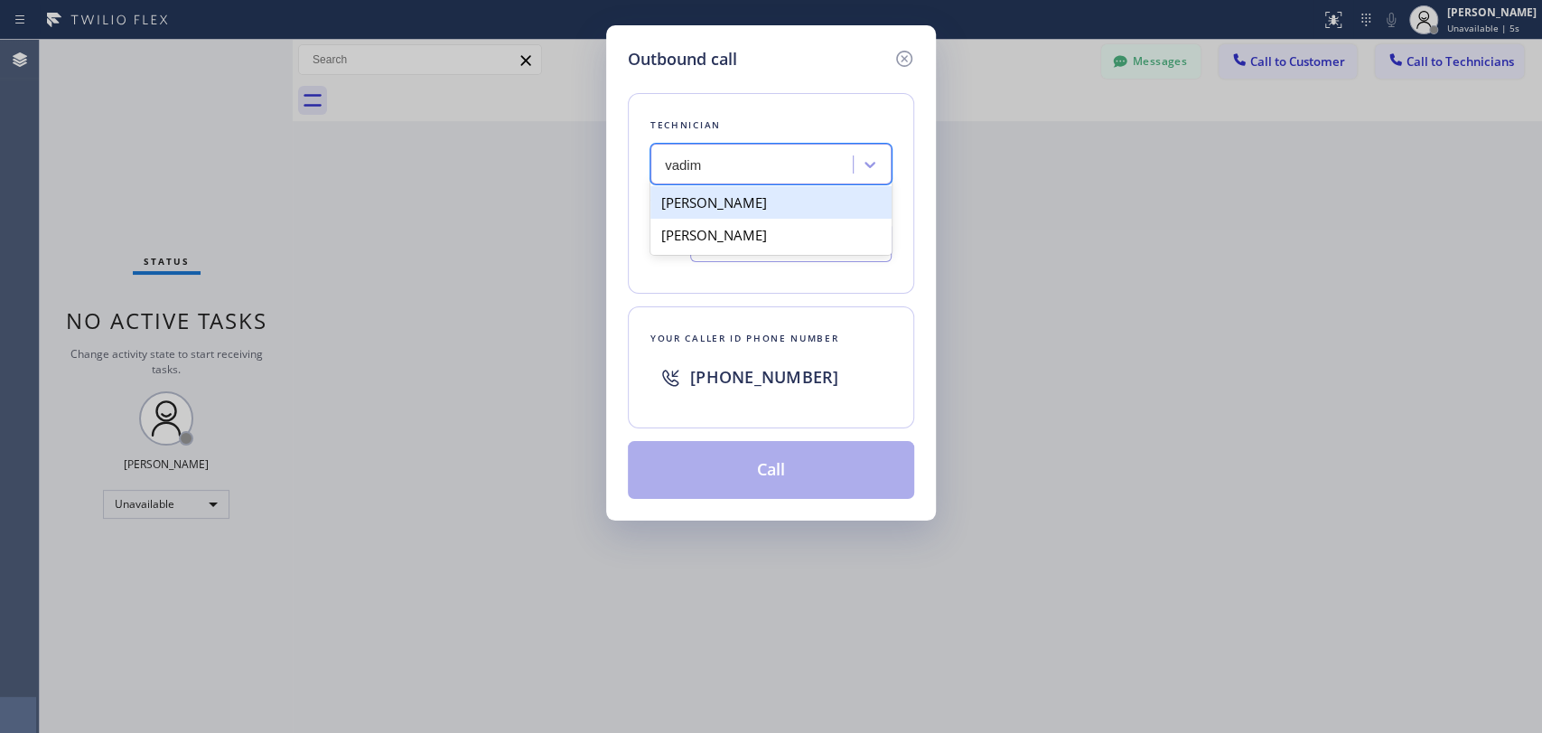
click at [718, 199] on div "Vadim Kartunov" at bounding box center [770, 202] width 241 height 33
type input "(818) 309-0098"
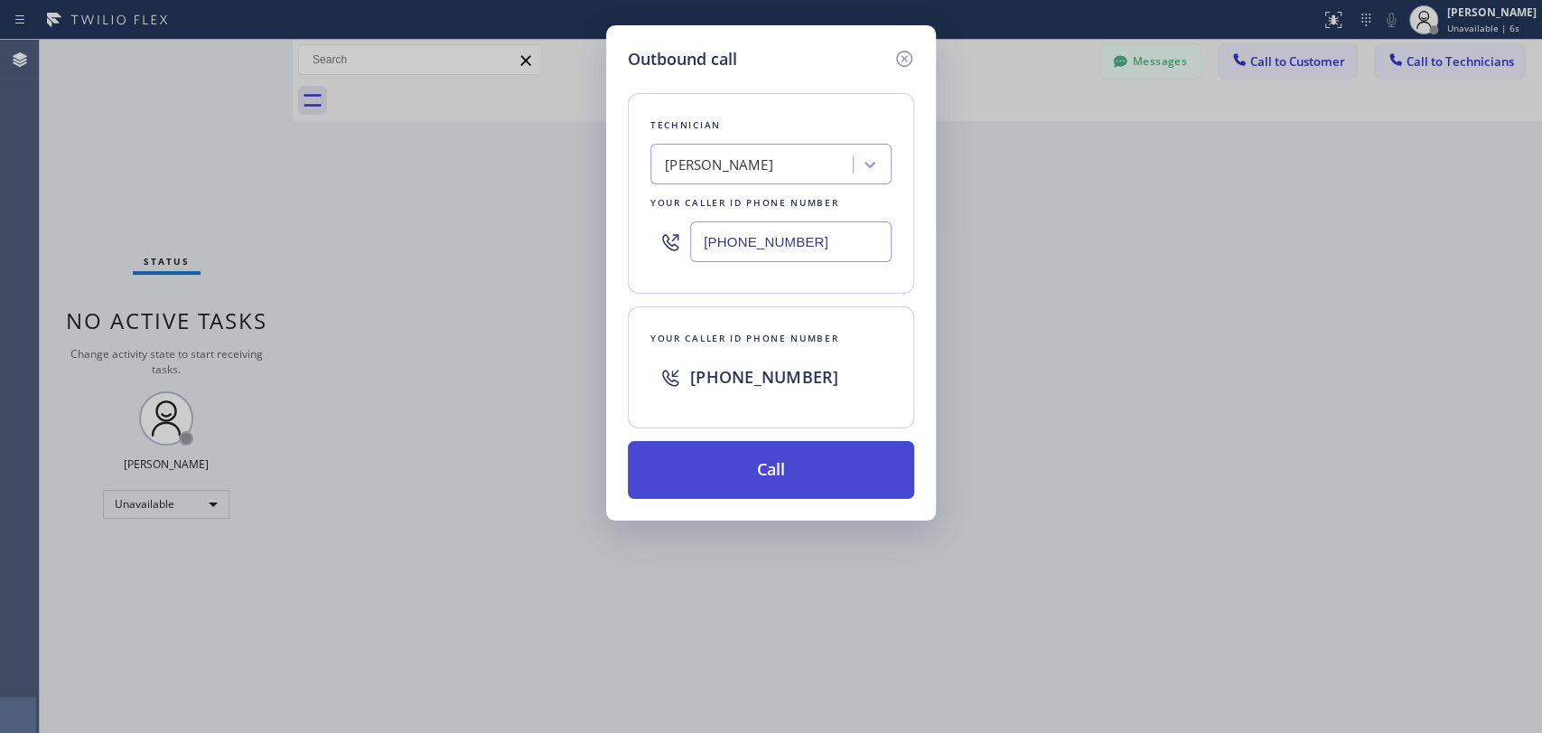
click at [735, 468] on button "Call" at bounding box center [771, 470] width 286 height 58
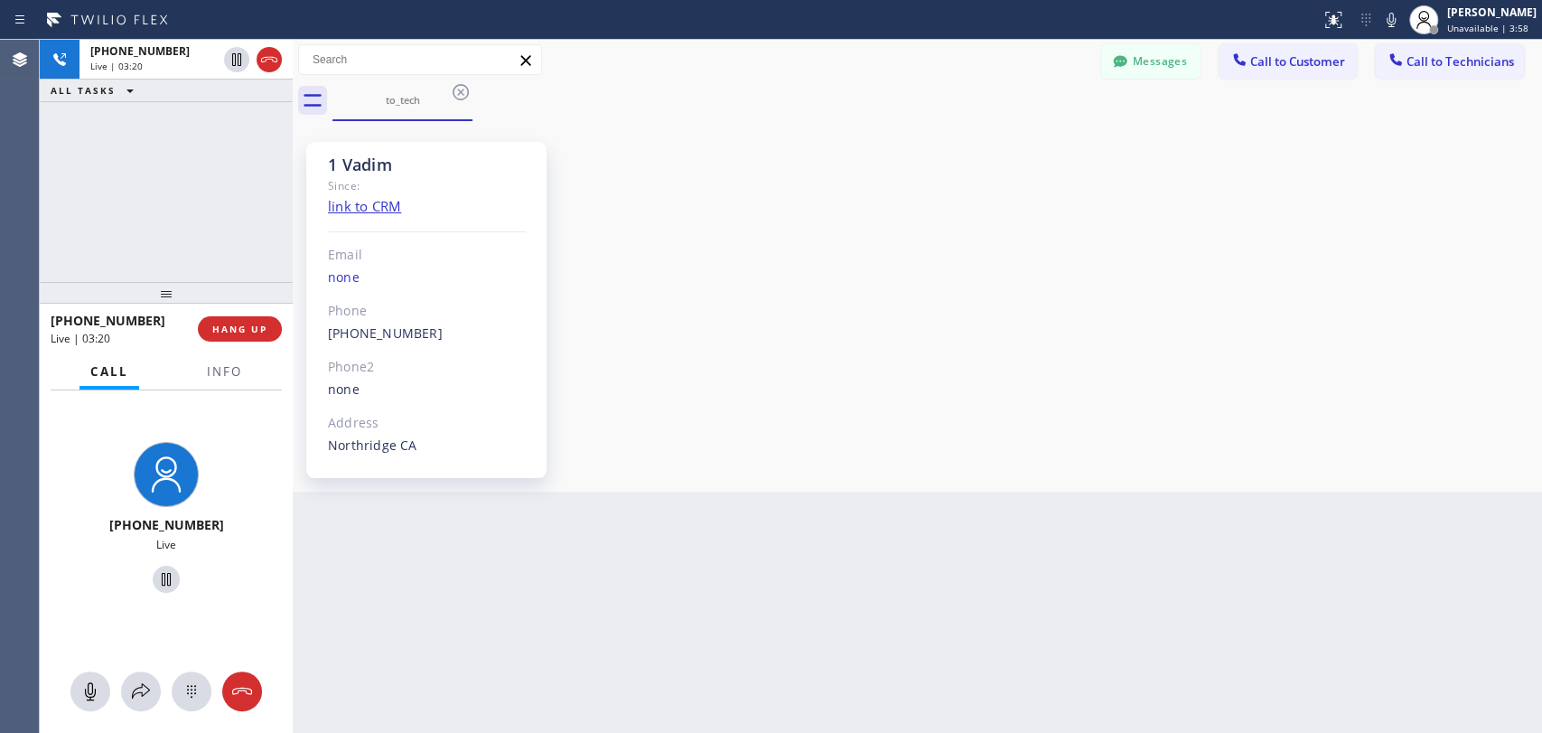
click at [241, 190] on div "+18183090098 Live | 03:20 ALL TASKS ALL TASKS ACTIVE TASKS TASKS IN WRAP UP" at bounding box center [166, 161] width 253 height 242
click at [259, 330] on span "HANG UP" at bounding box center [239, 328] width 55 height 13
click at [259, 328] on span "HANG UP" at bounding box center [239, 328] width 55 height 13
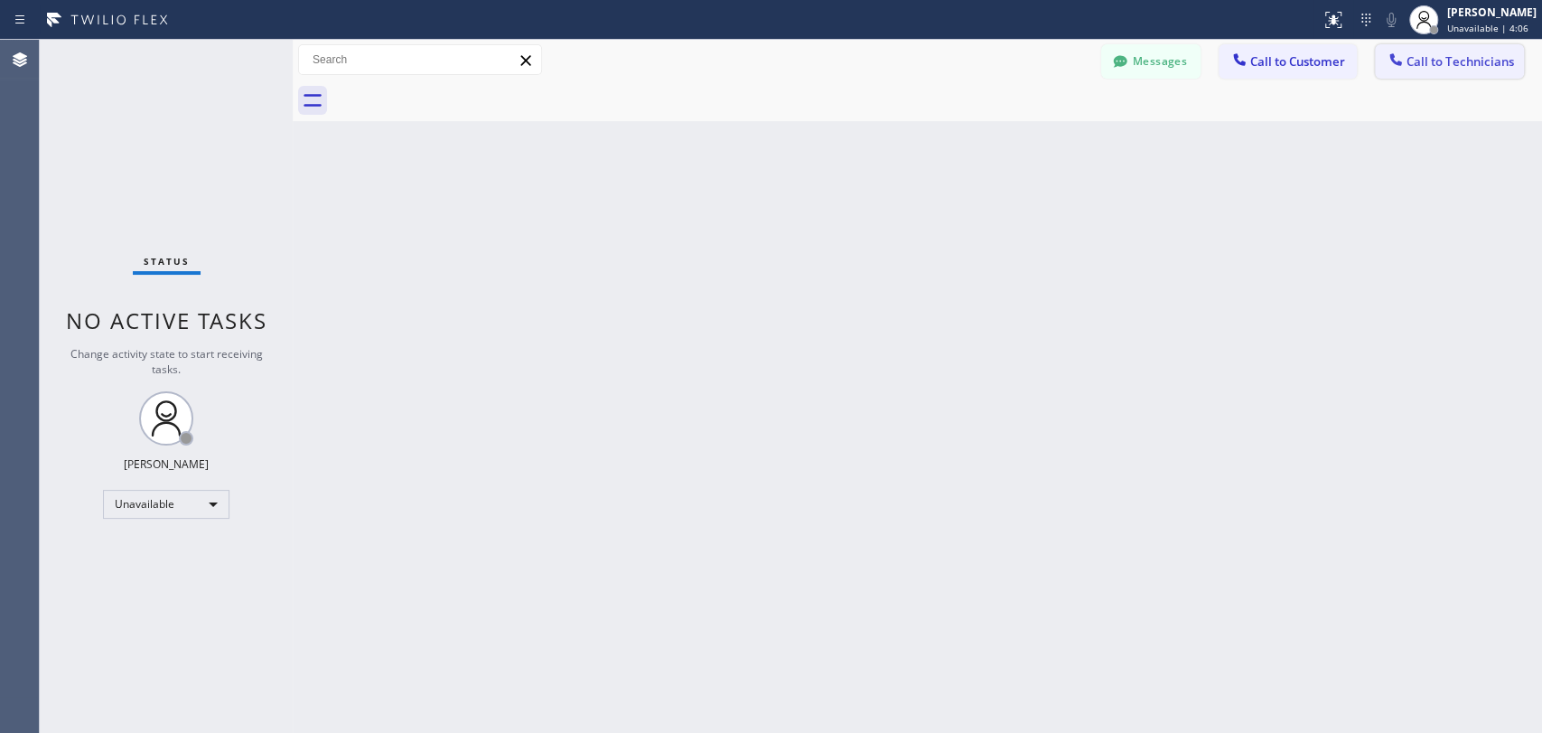
click at [1466, 62] on span "Call to Technicians" at bounding box center [1459, 61] width 107 height 16
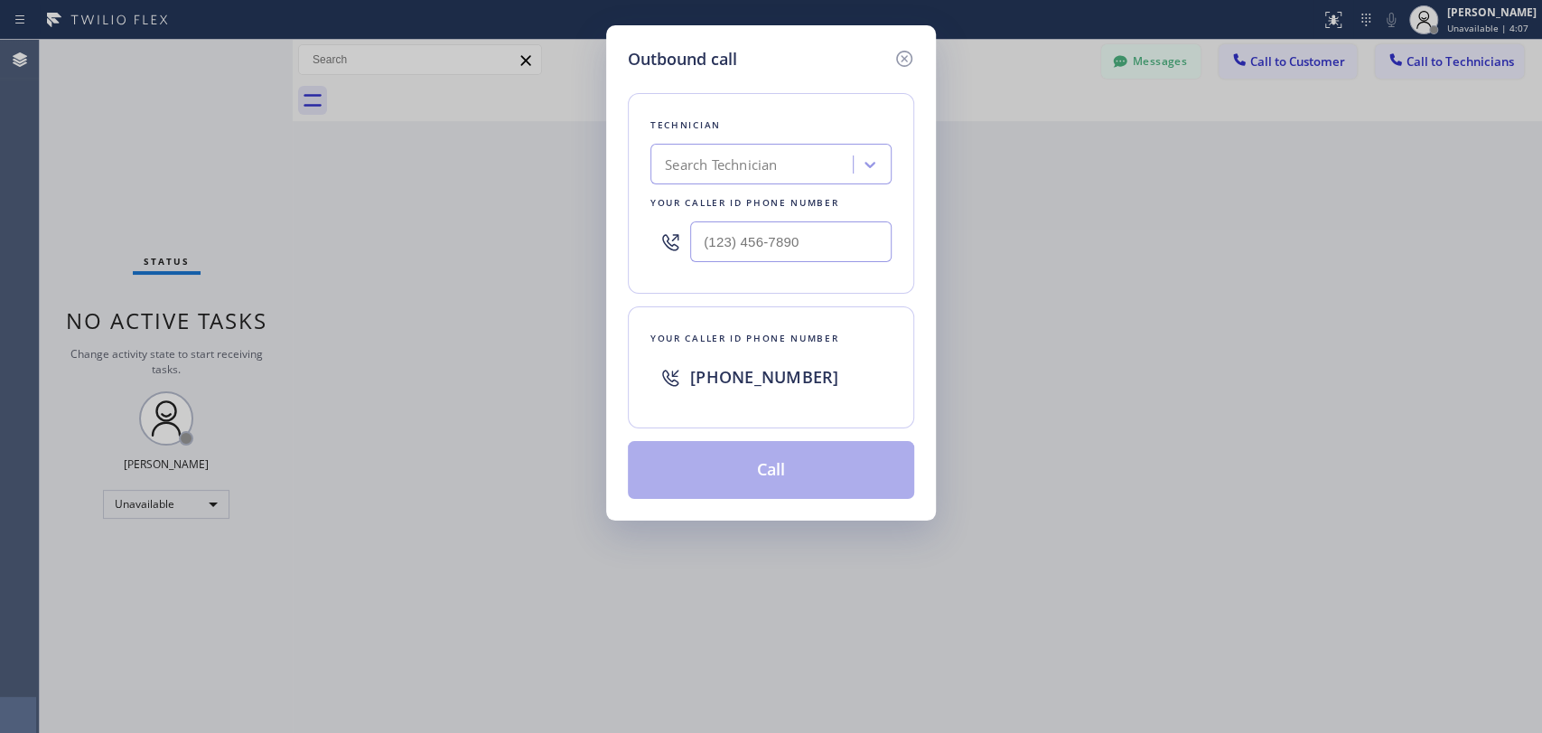
click at [710, 162] on div "Search Technician" at bounding box center [721, 164] width 112 height 21
type input "denis"
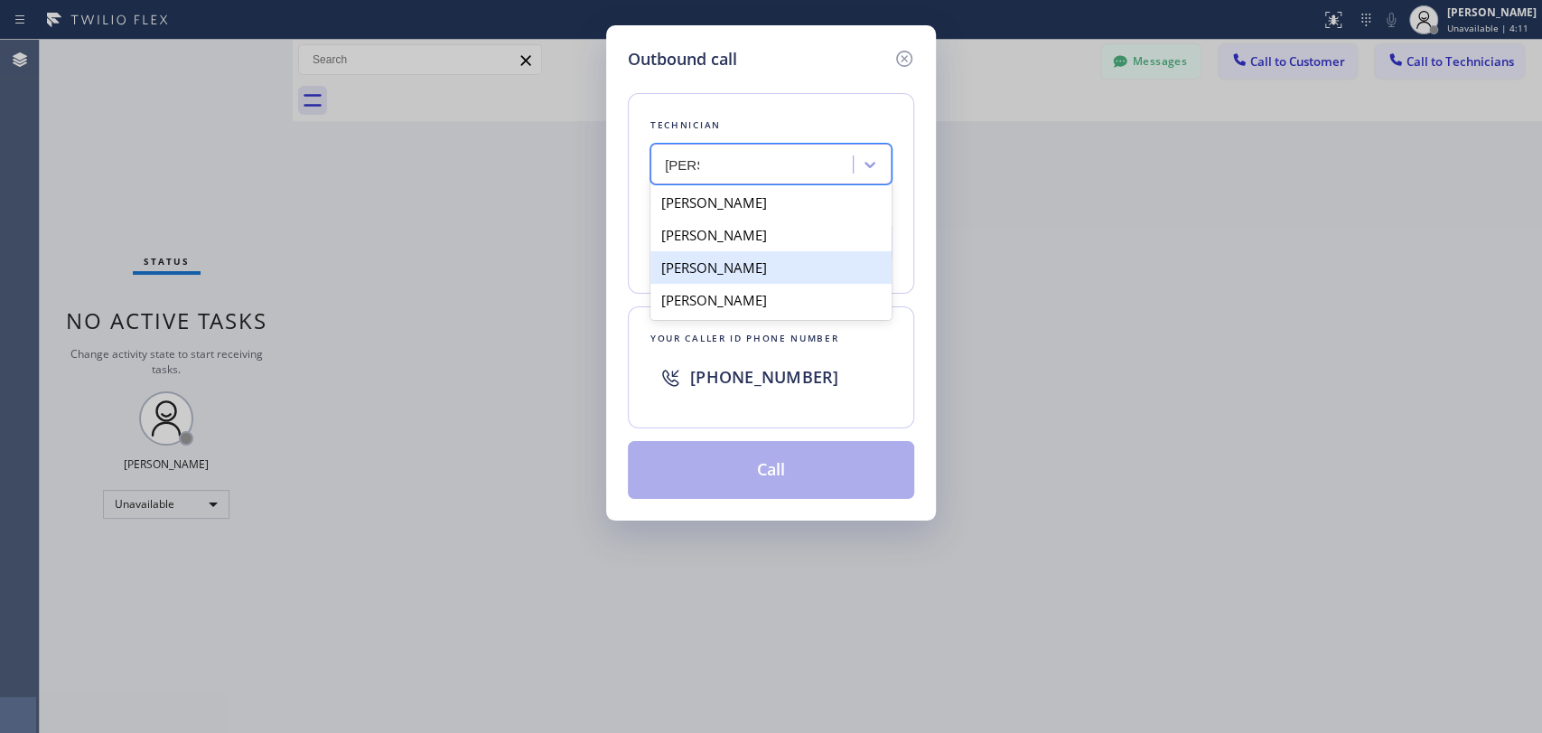
click at [778, 273] on div "Denis Nikolayevich Bolshunov" at bounding box center [770, 267] width 241 height 33
type input "[PHONE_NUMBER]"
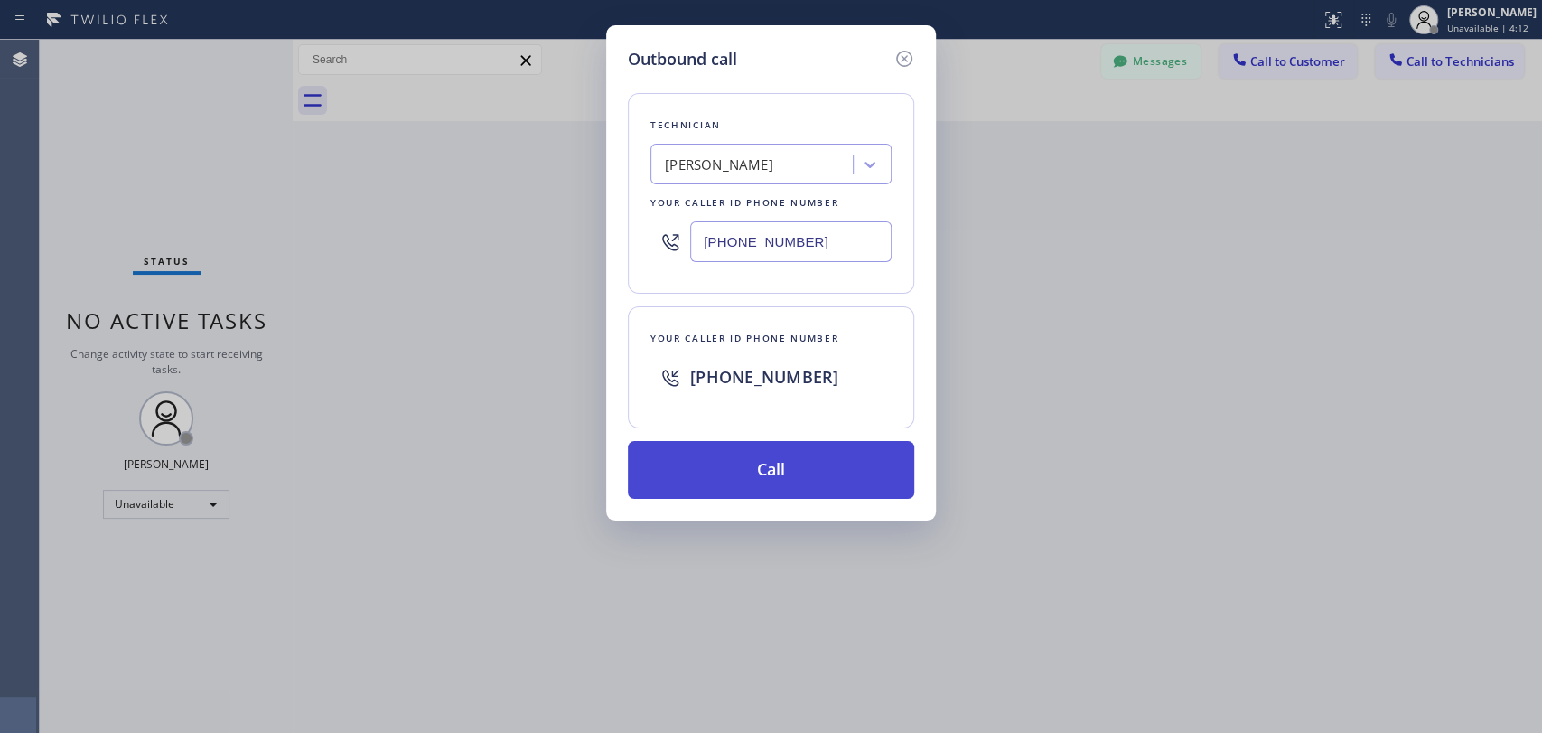
click at [811, 470] on button "Call" at bounding box center [771, 470] width 286 height 58
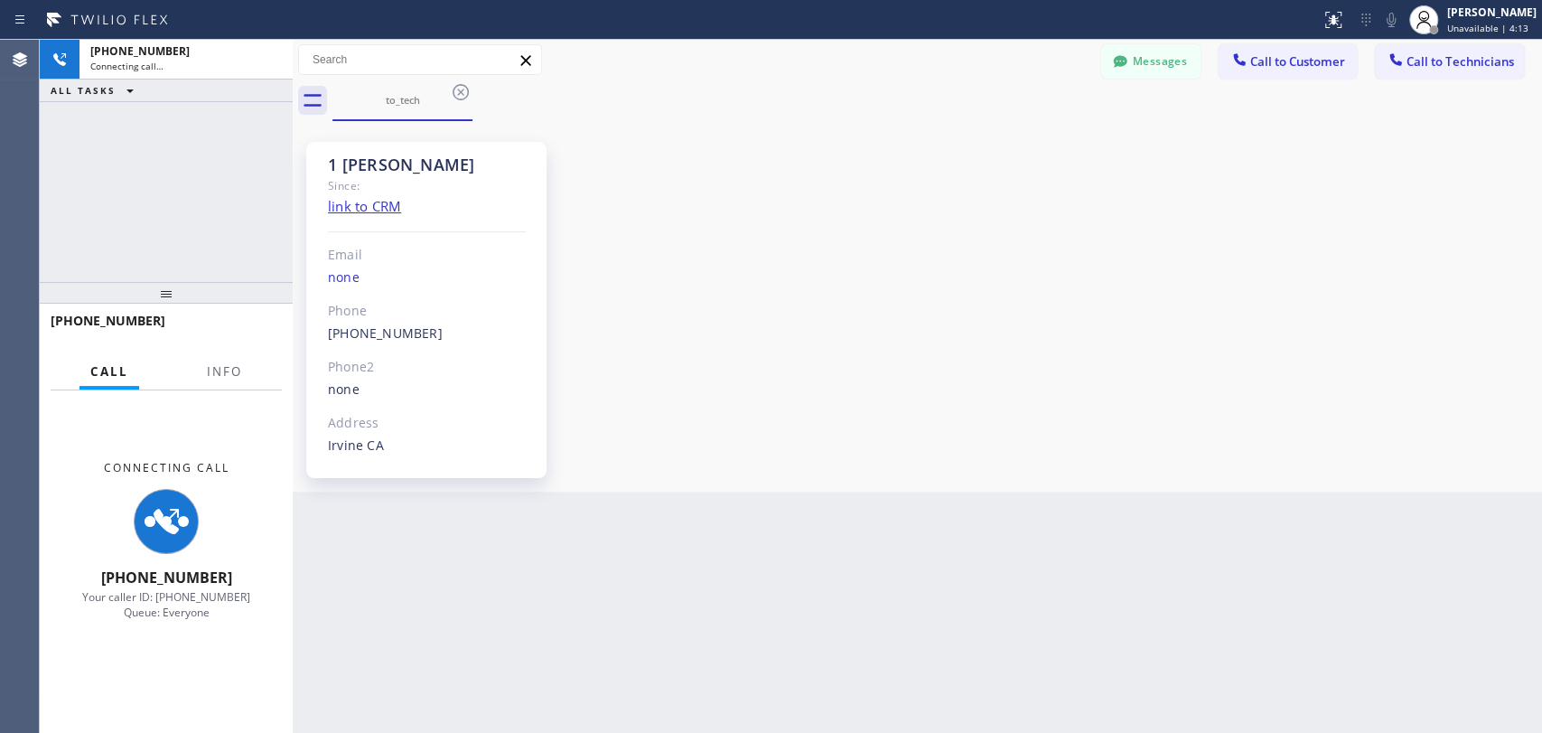
scroll to position [8240, 0]
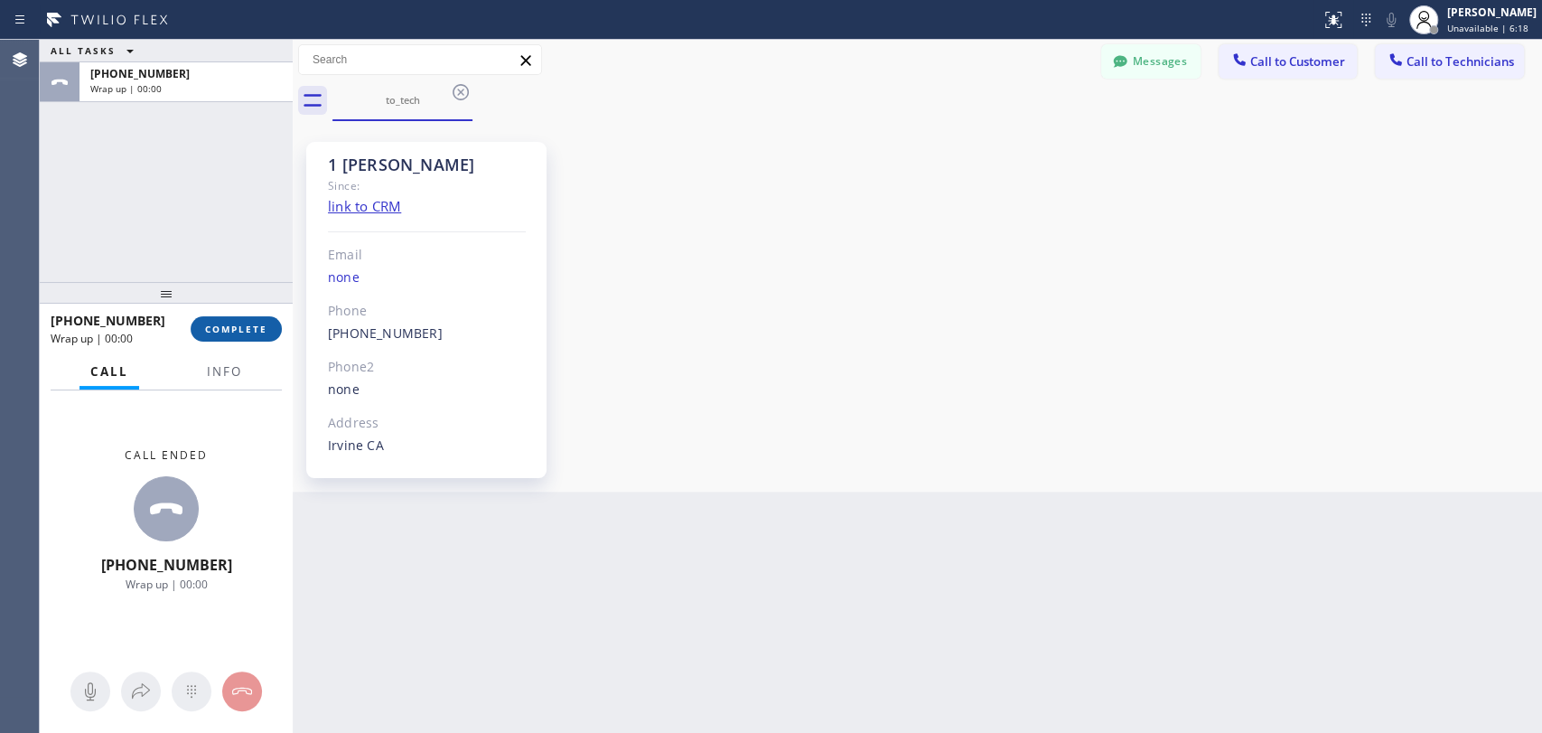
click at [253, 336] on button "COMPLETE" at bounding box center [236, 328] width 91 height 25
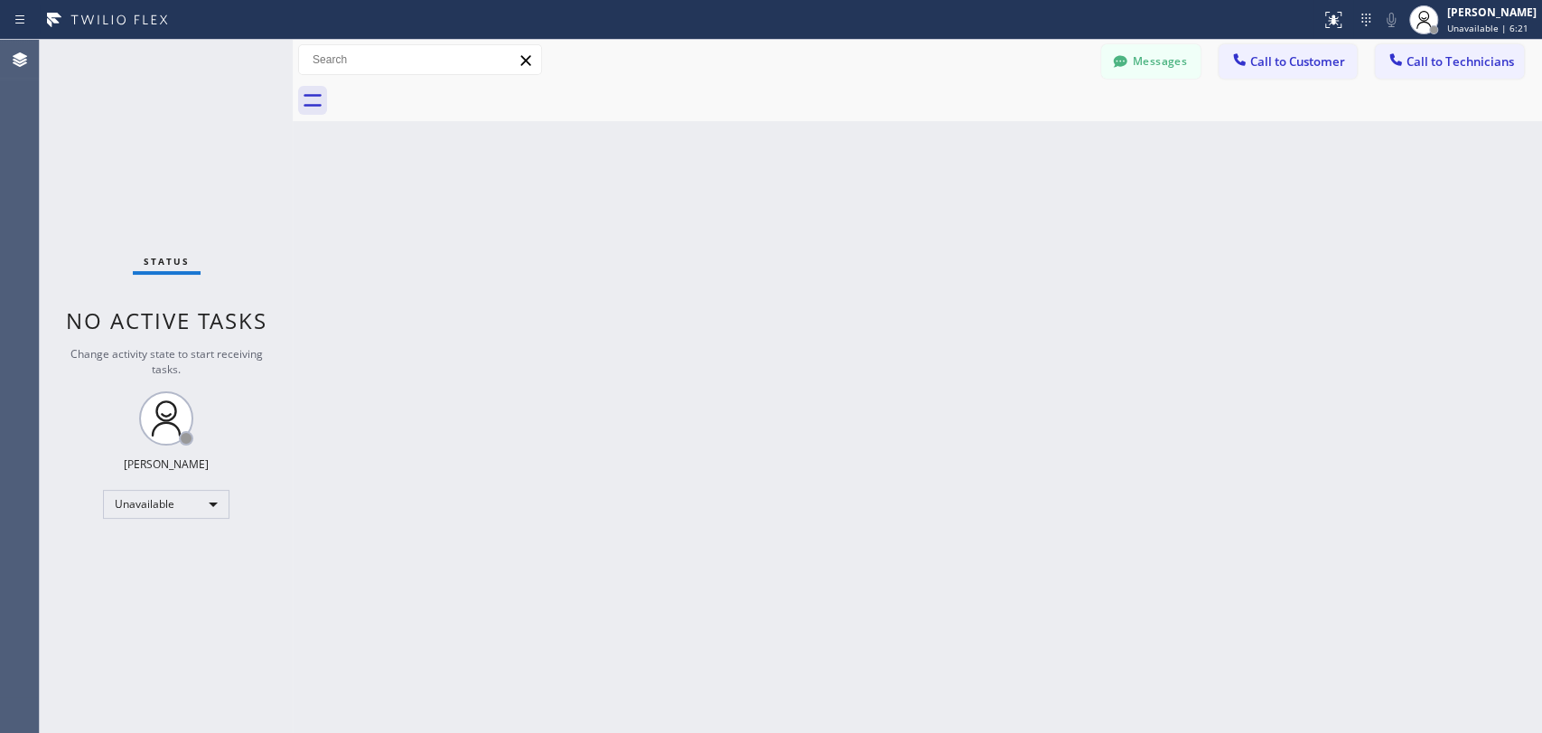
click at [49, 320] on div "Status No active tasks Change activity state to start receiving tasks. Maria Ta…" at bounding box center [166, 386] width 253 height 693
click at [183, 498] on div "Unavailable" at bounding box center [166, 504] width 126 height 29
click at [172, 537] on li "Offline" at bounding box center [165, 527] width 123 height 22
click at [1445, 37] on div "Maria Taratukhina Offline | 0s" at bounding box center [1473, 20] width 138 height 40
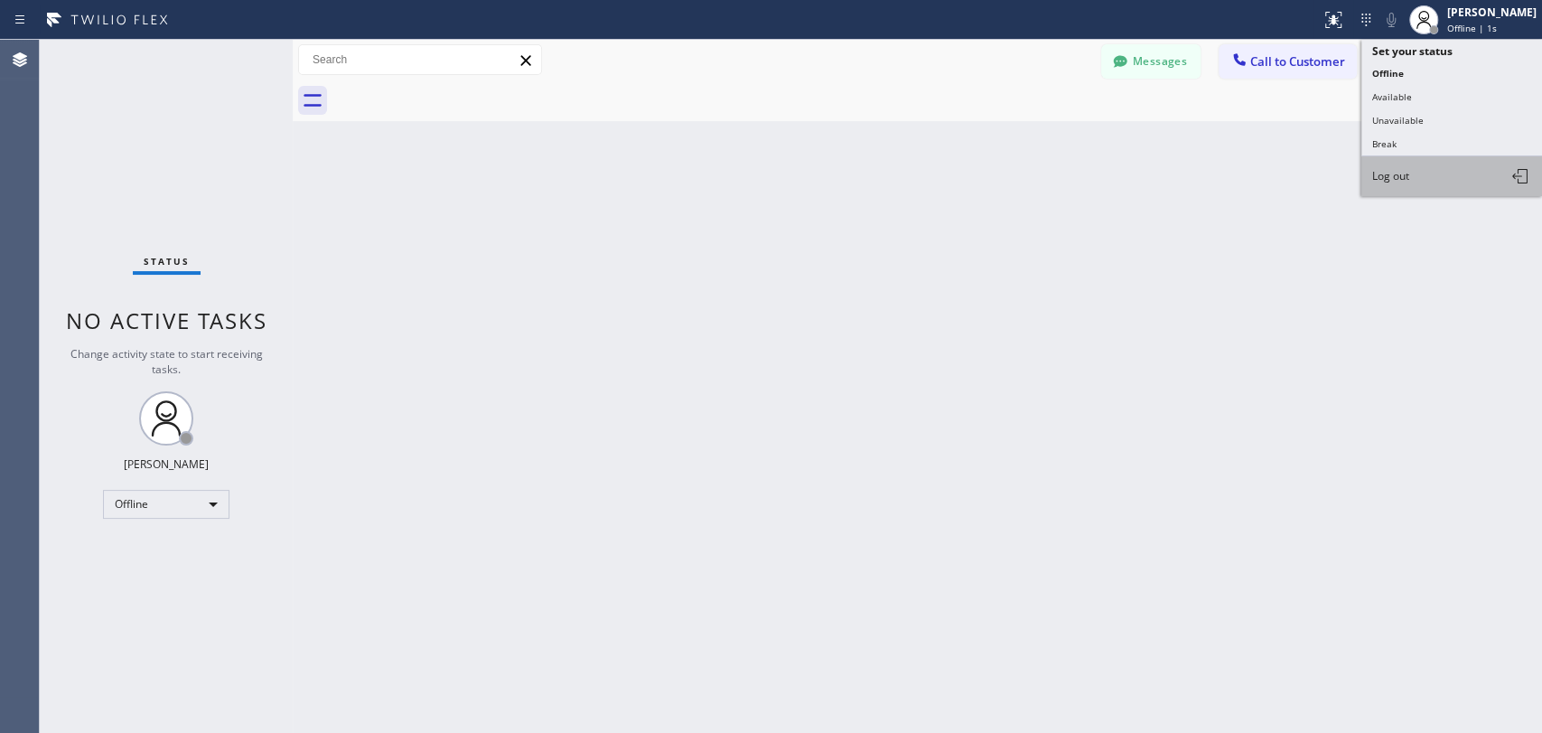
click at [1402, 179] on span "Log out" at bounding box center [1390, 175] width 37 height 15
